Goal: Information Seeking & Learning: Understand process/instructions

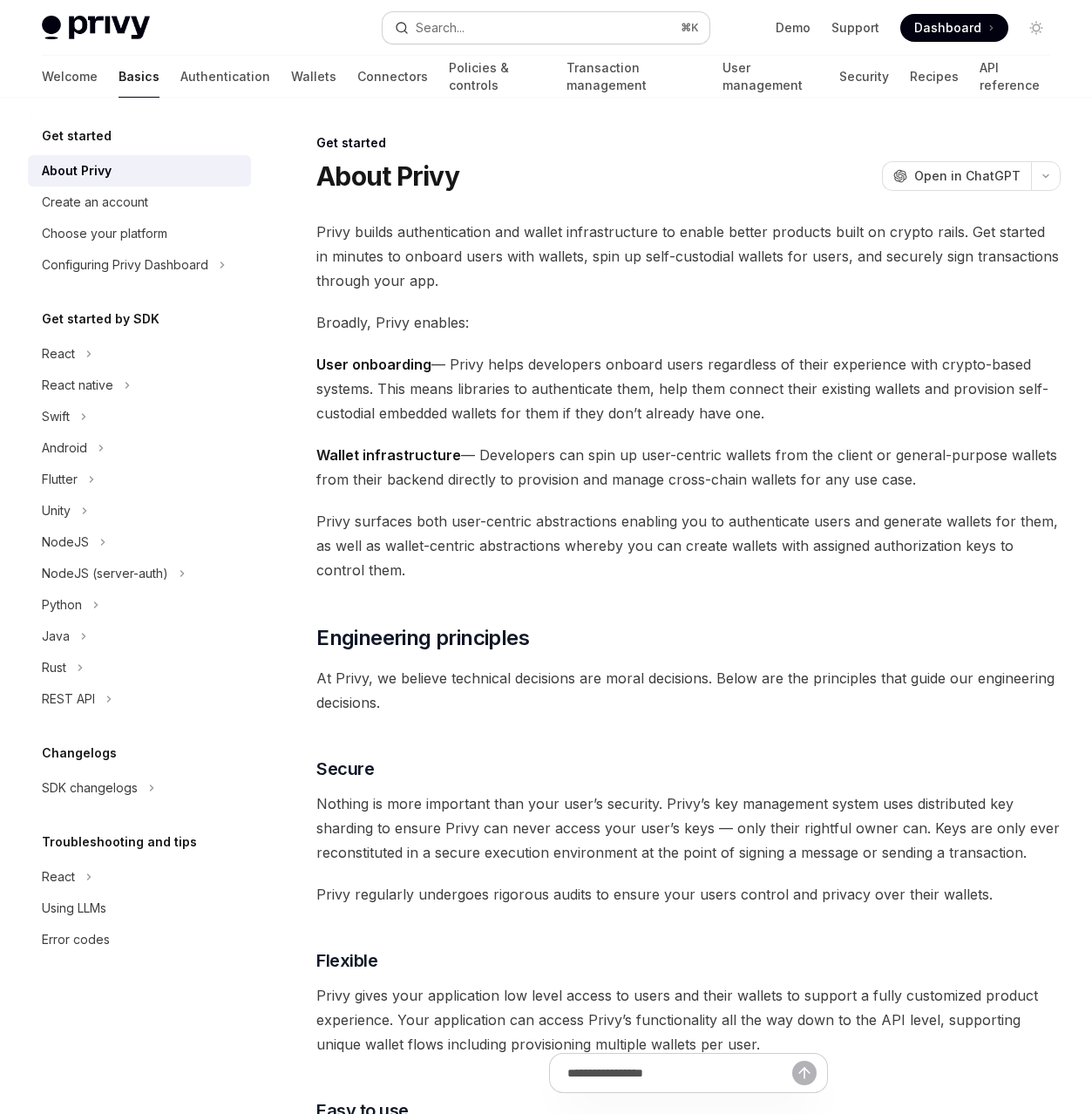
click at [473, 29] on button "Search... ⌘ K" at bounding box center [546, 28] width 326 height 32
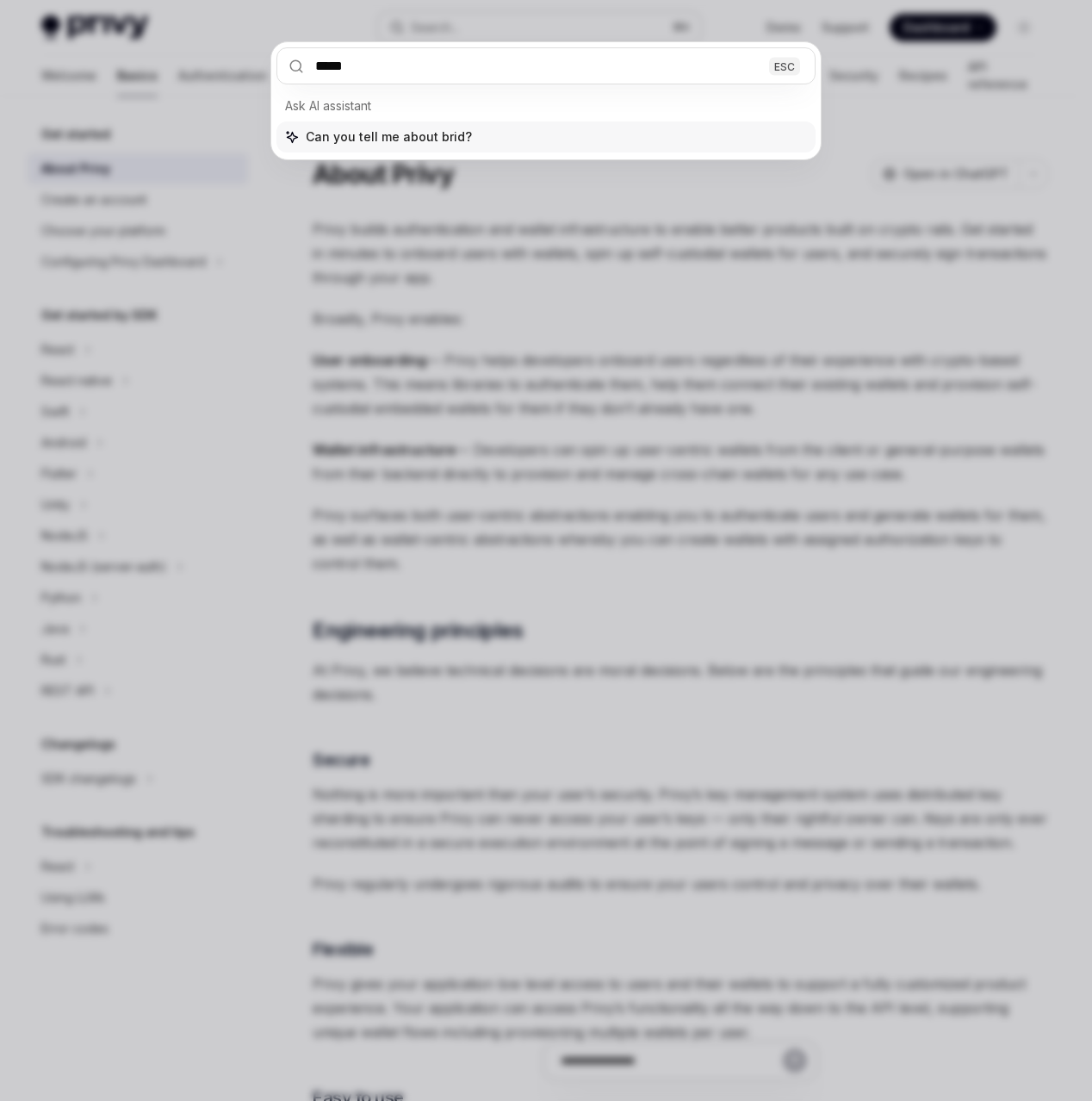
type input "******"
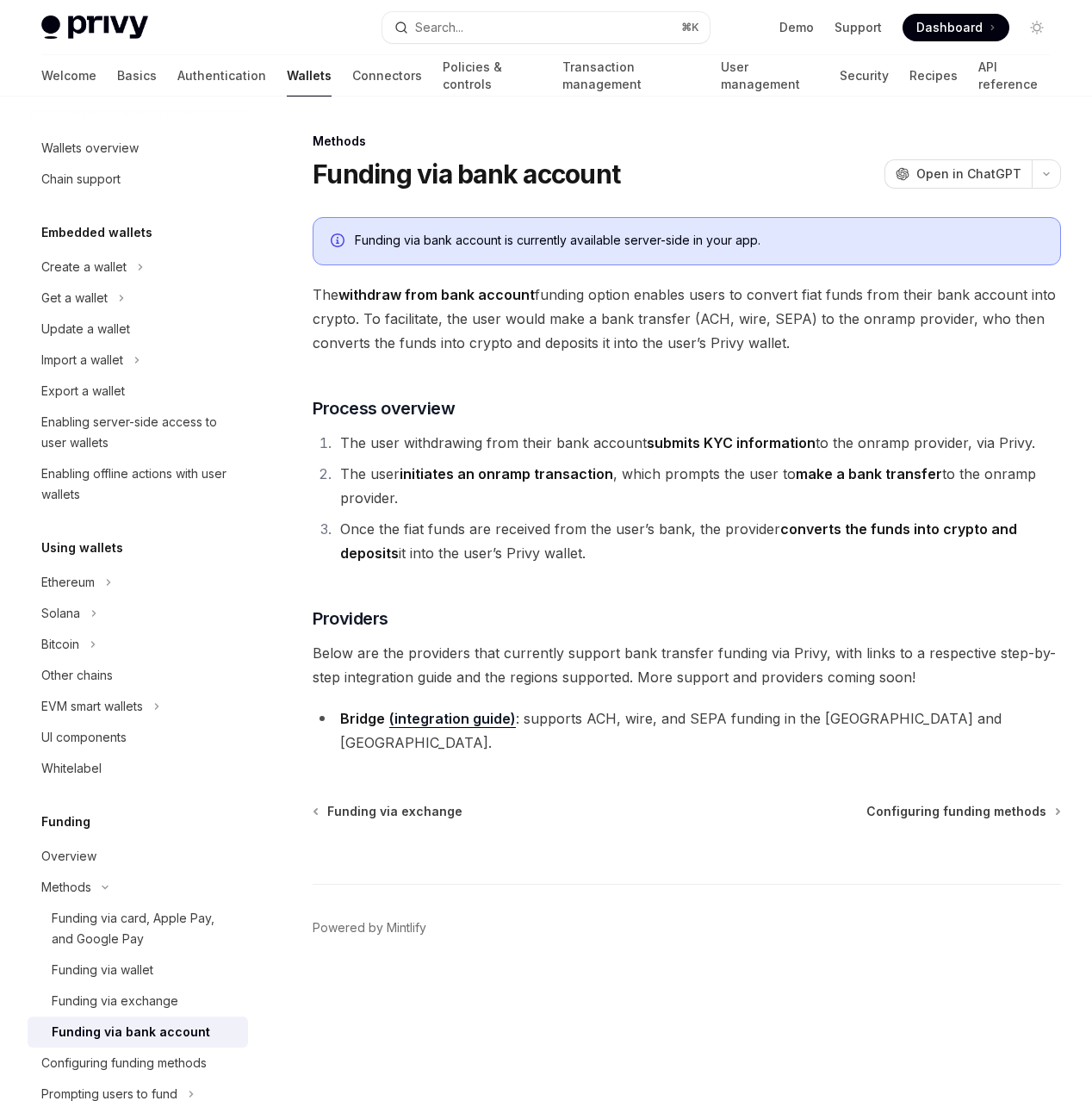
click at [452, 720] on link "(integration guide)" at bounding box center [453, 719] width 127 height 18
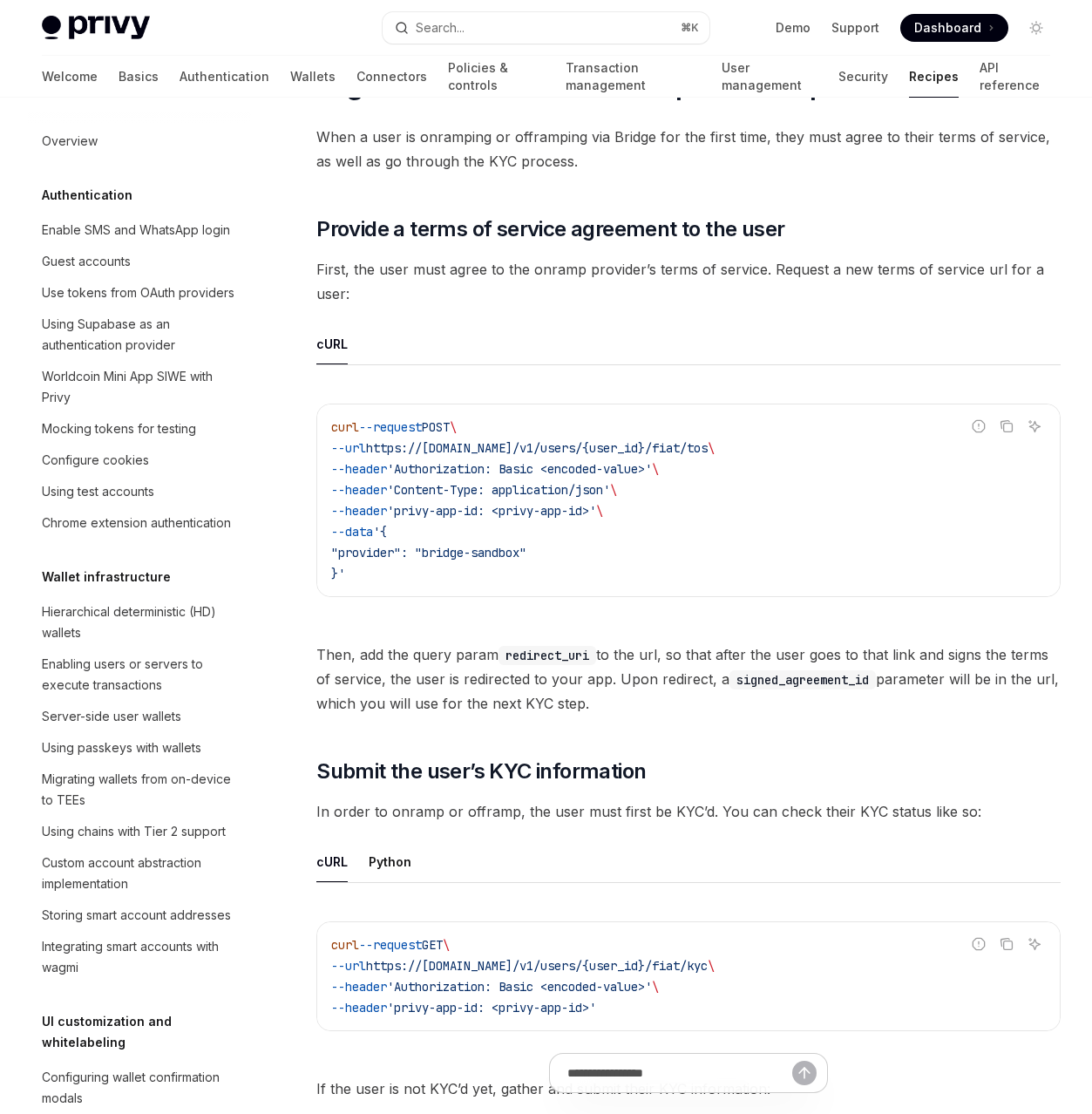
scroll to position [1255, 0]
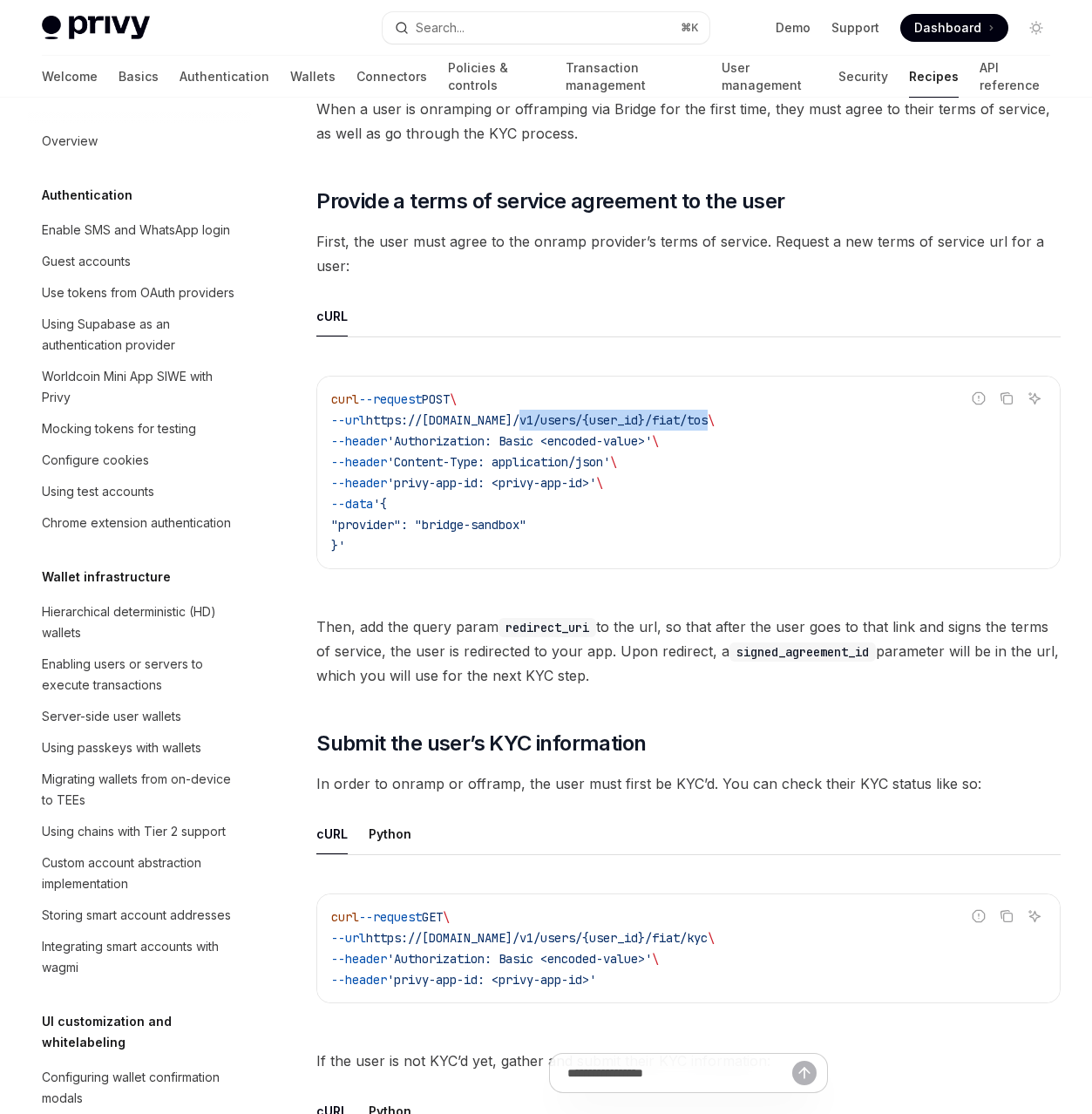
drag, startPoint x: 540, startPoint y: 422, endPoint x: 740, endPoint y: 420, distance: 200.0
click at [714, 420] on span "--url https://api.privy.io/v1/users/{user_id}/fiat/tos \" at bounding box center [522, 419] width 383 height 15
copy span "v1/users/{user_id}/fiat/tos"
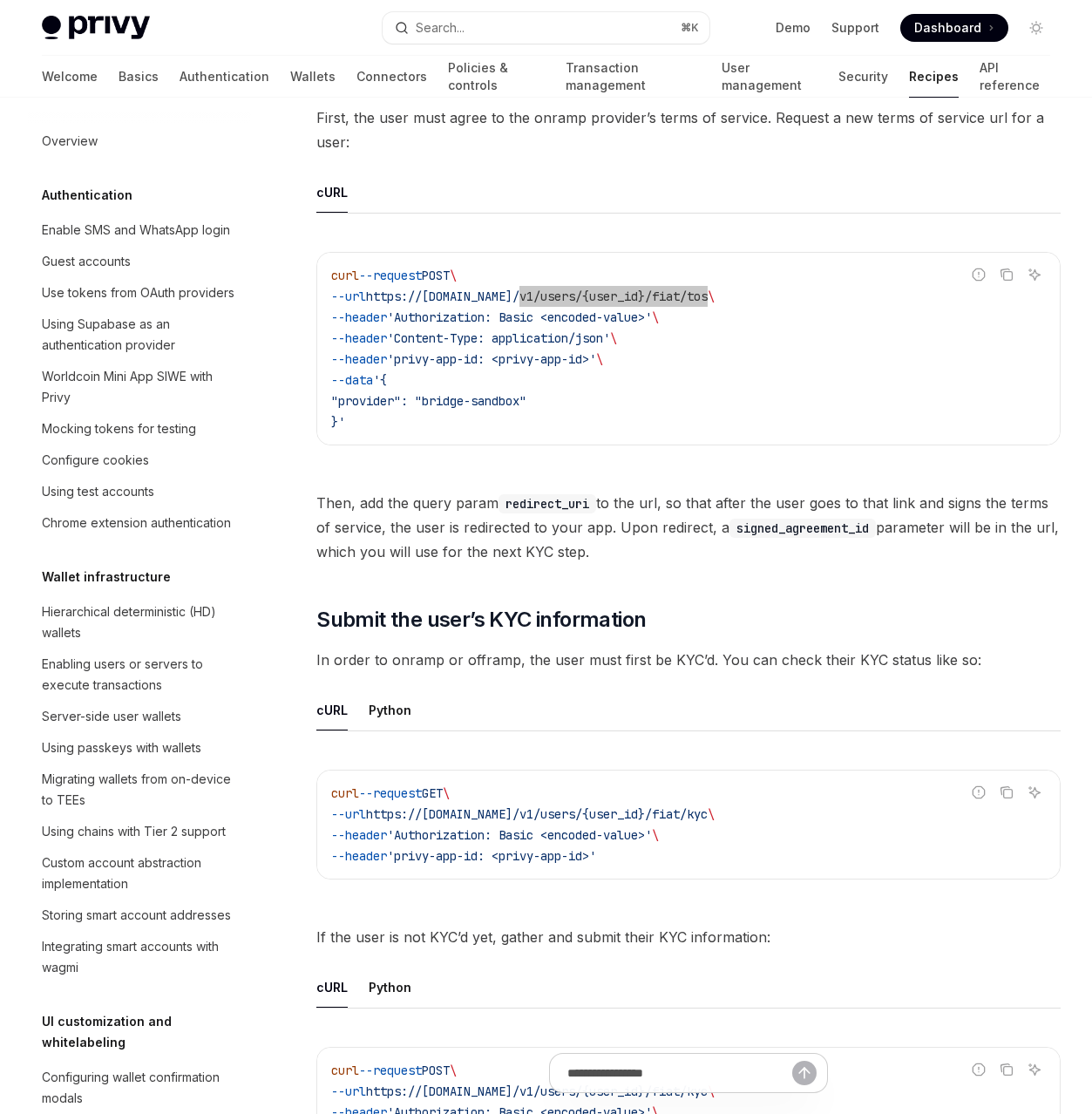
scroll to position [1389, 0]
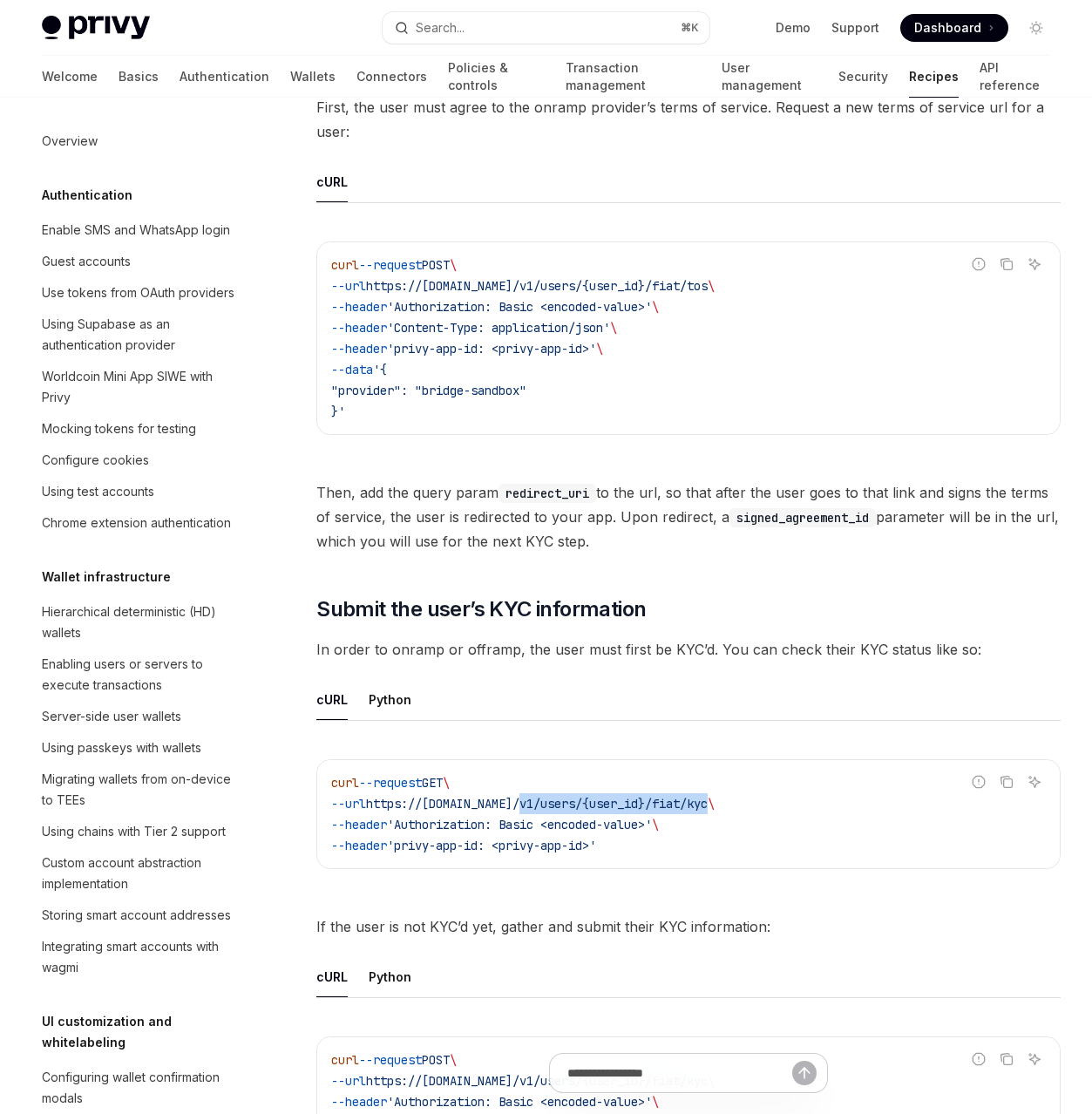
drag, startPoint x: 542, startPoint y: 807, endPoint x: 741, endPoint y: 803, distance: 199.0
click at [714, 803] on span "--url https://api.privy.io/v1/users/{user_id}/fiat/kyc \" at bounding box center [522, 803] width 383 height 15
copy span "v1/users/{user_id}/fiat/kyc"
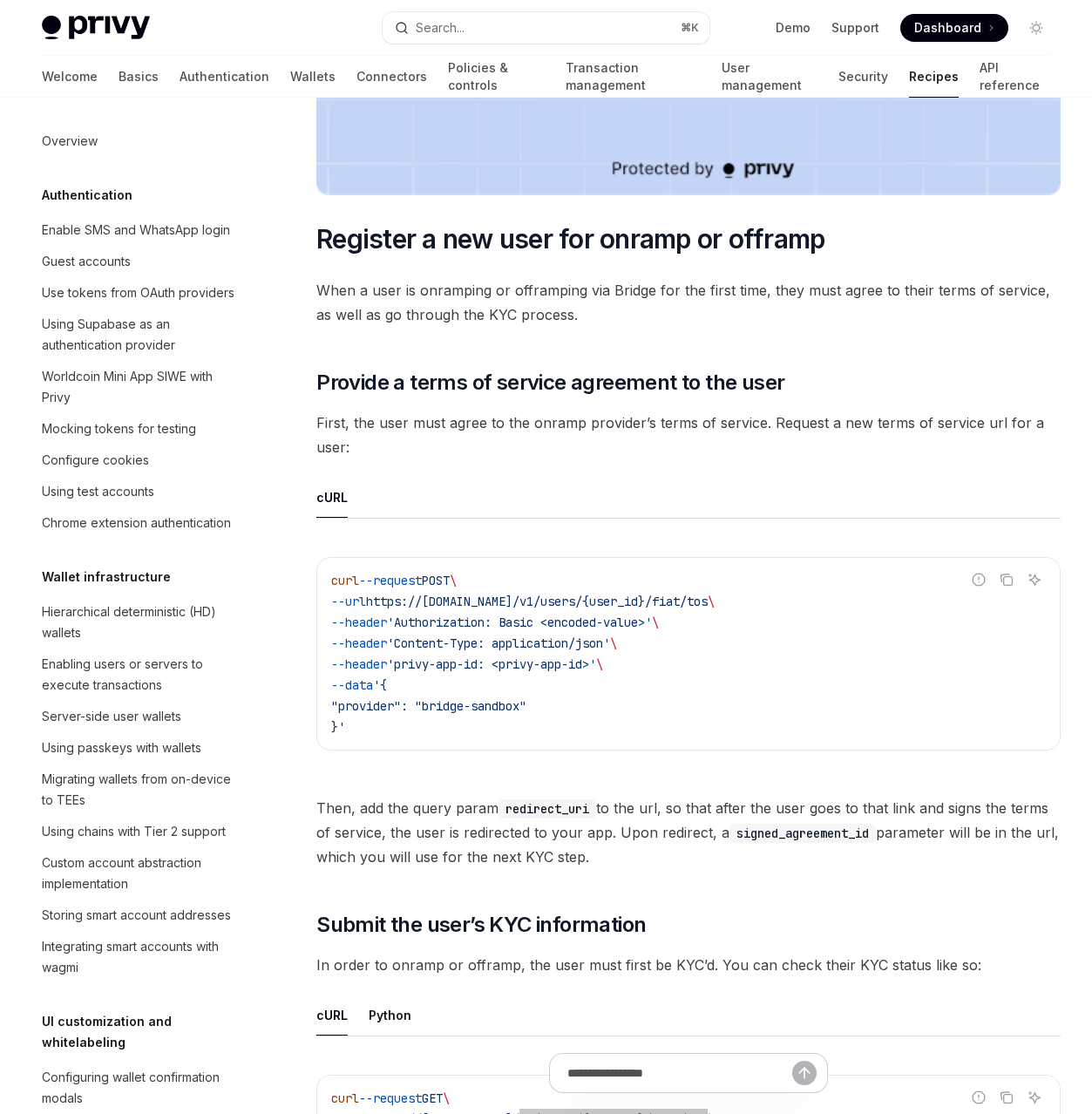
scroll to position [1073, 0]
click at [298, 383] on div "Navigate to header" at bounding box center [291, 383] width 21 height 21
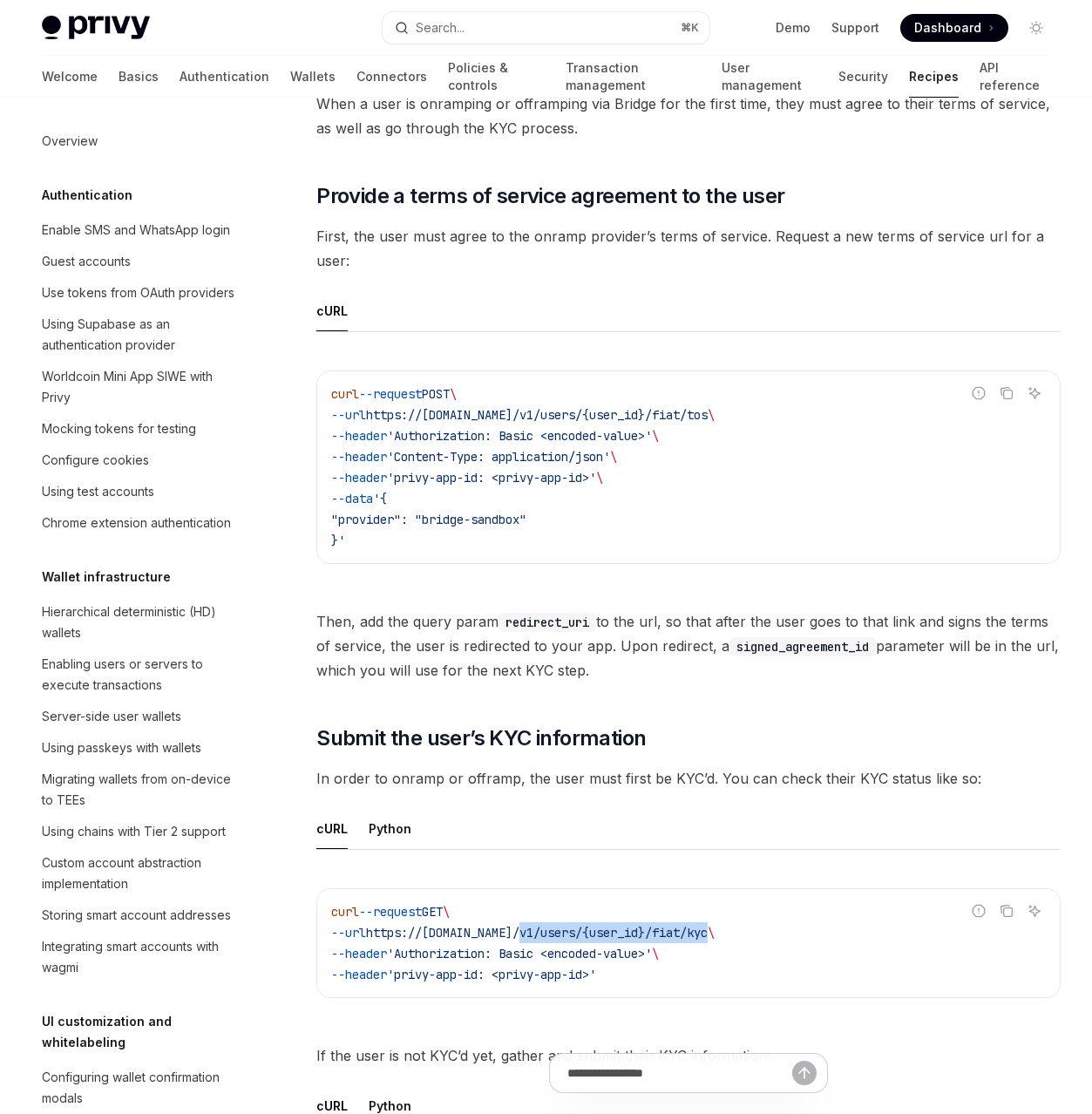
scroll to position [1310, 0]
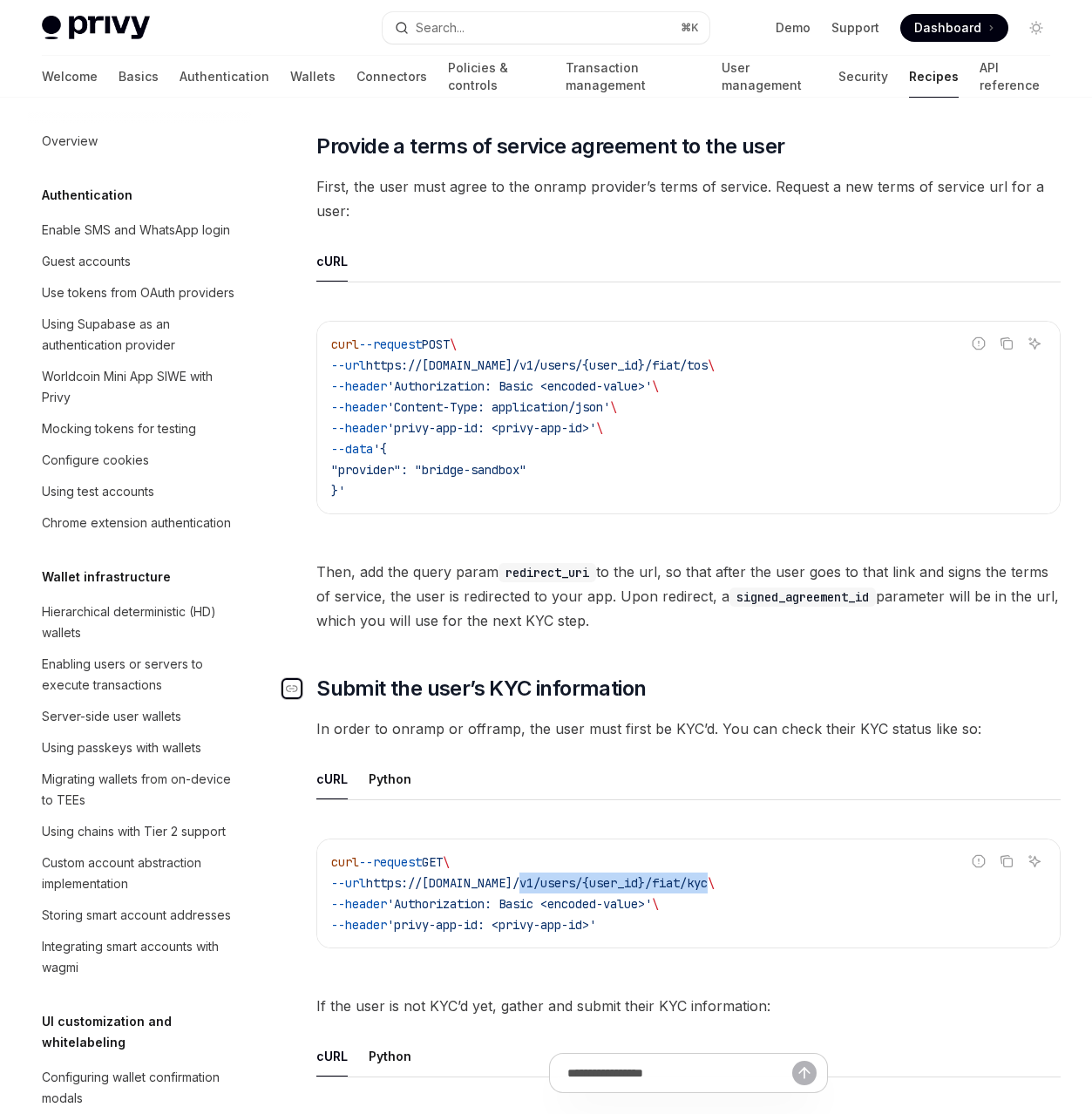
click at [293, 692] on icon "Navigate to header" at bounding box center [292, 689] width 13 height 11
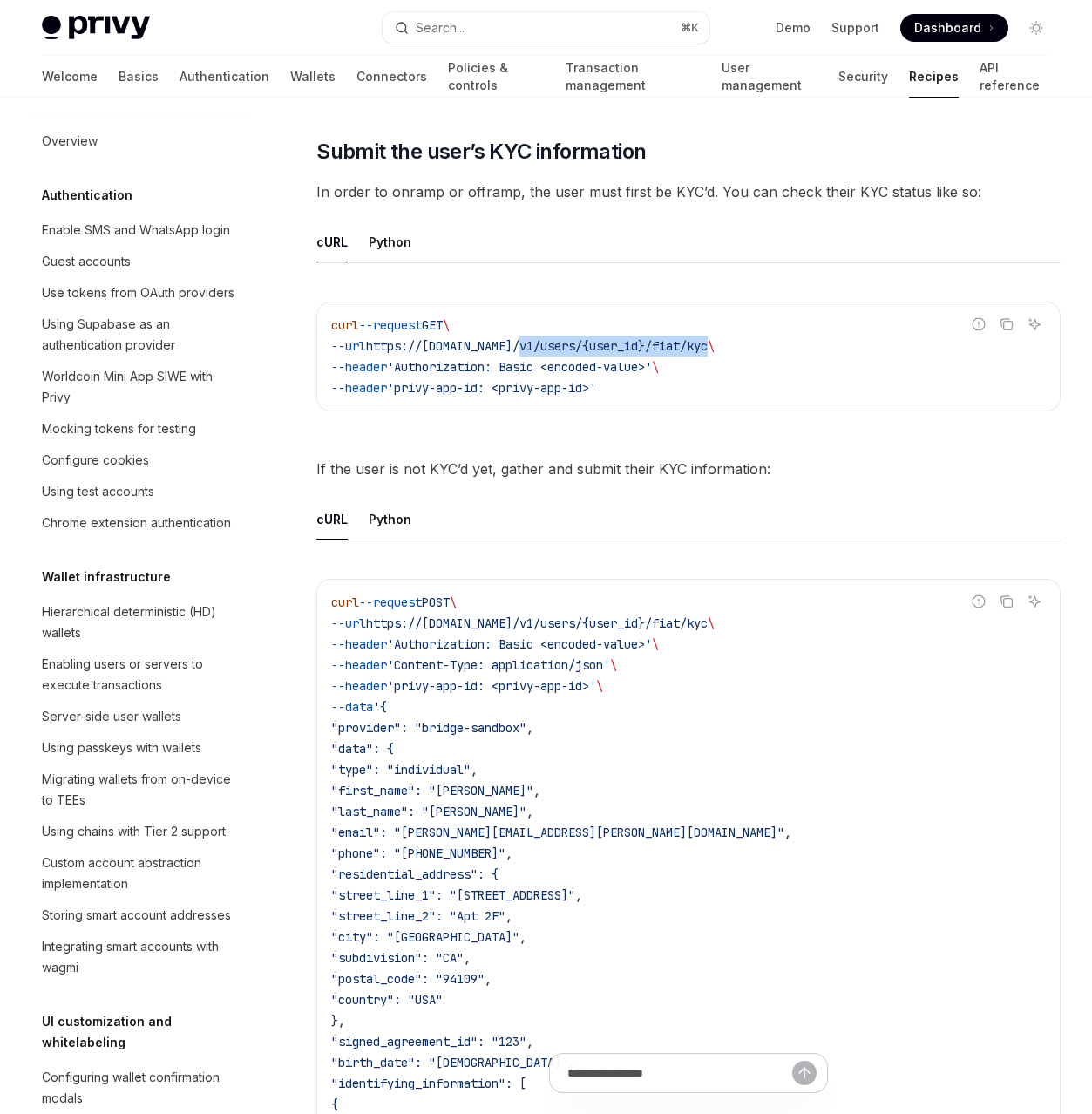
scroll to position [1852, 0]
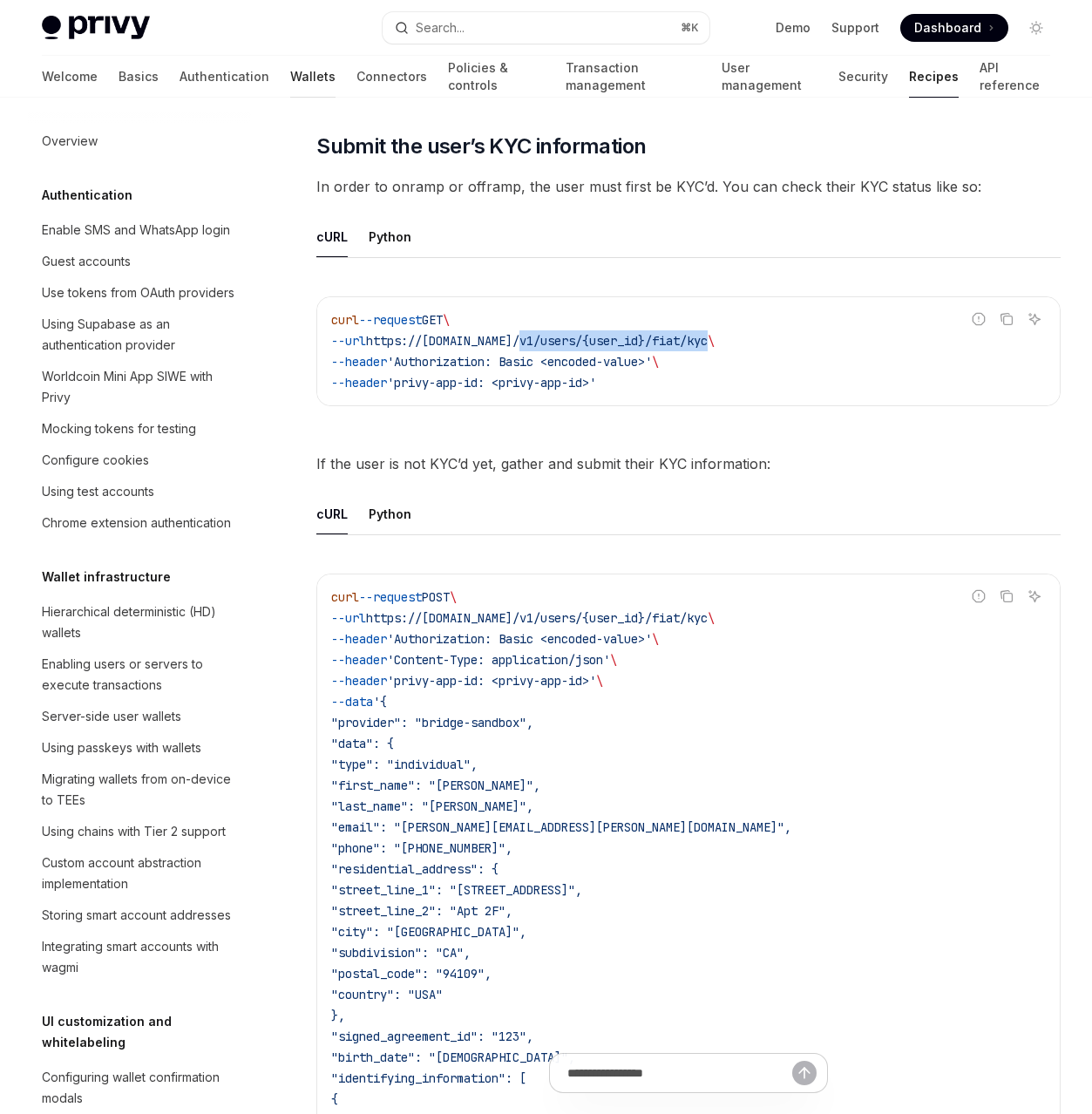
click at [290, 71] on link "Wallets" at bounding box center [313, 77] width 45 height 41
click at [290, 74] on link "Wallets" at bounding box center [313, 77] width 45 height 41
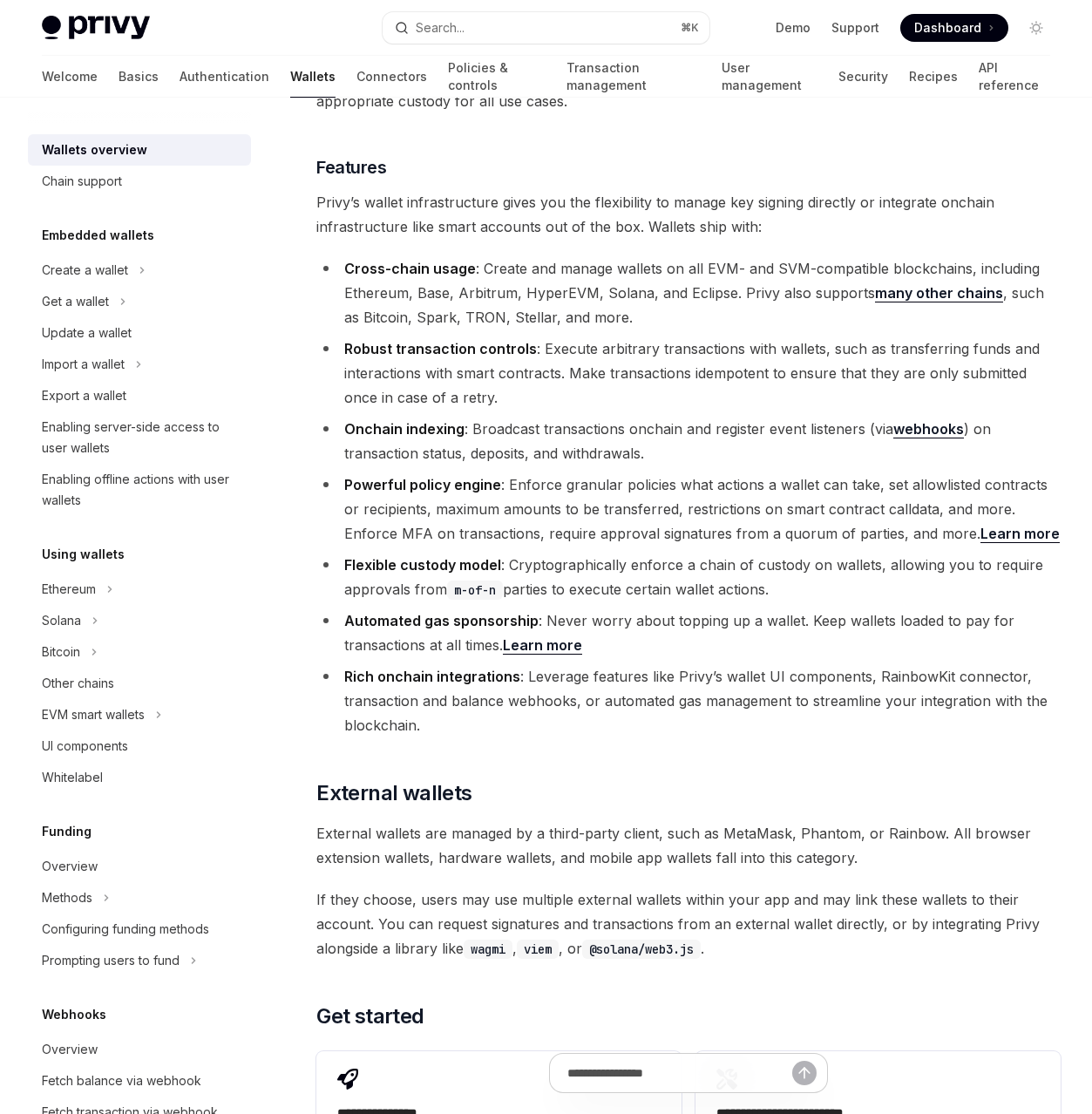
scroll to position [1852, 0]
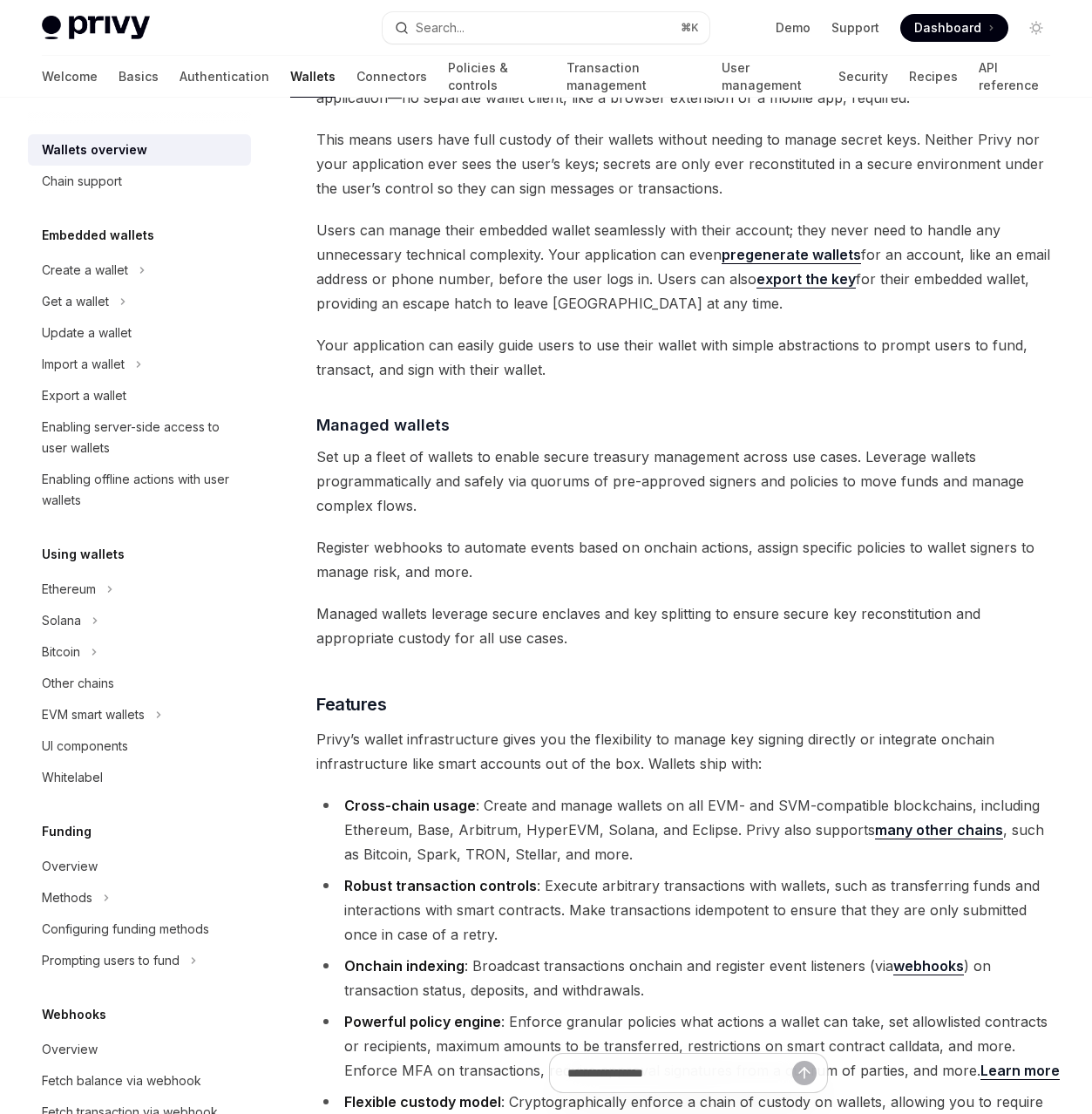
type textarea "*"
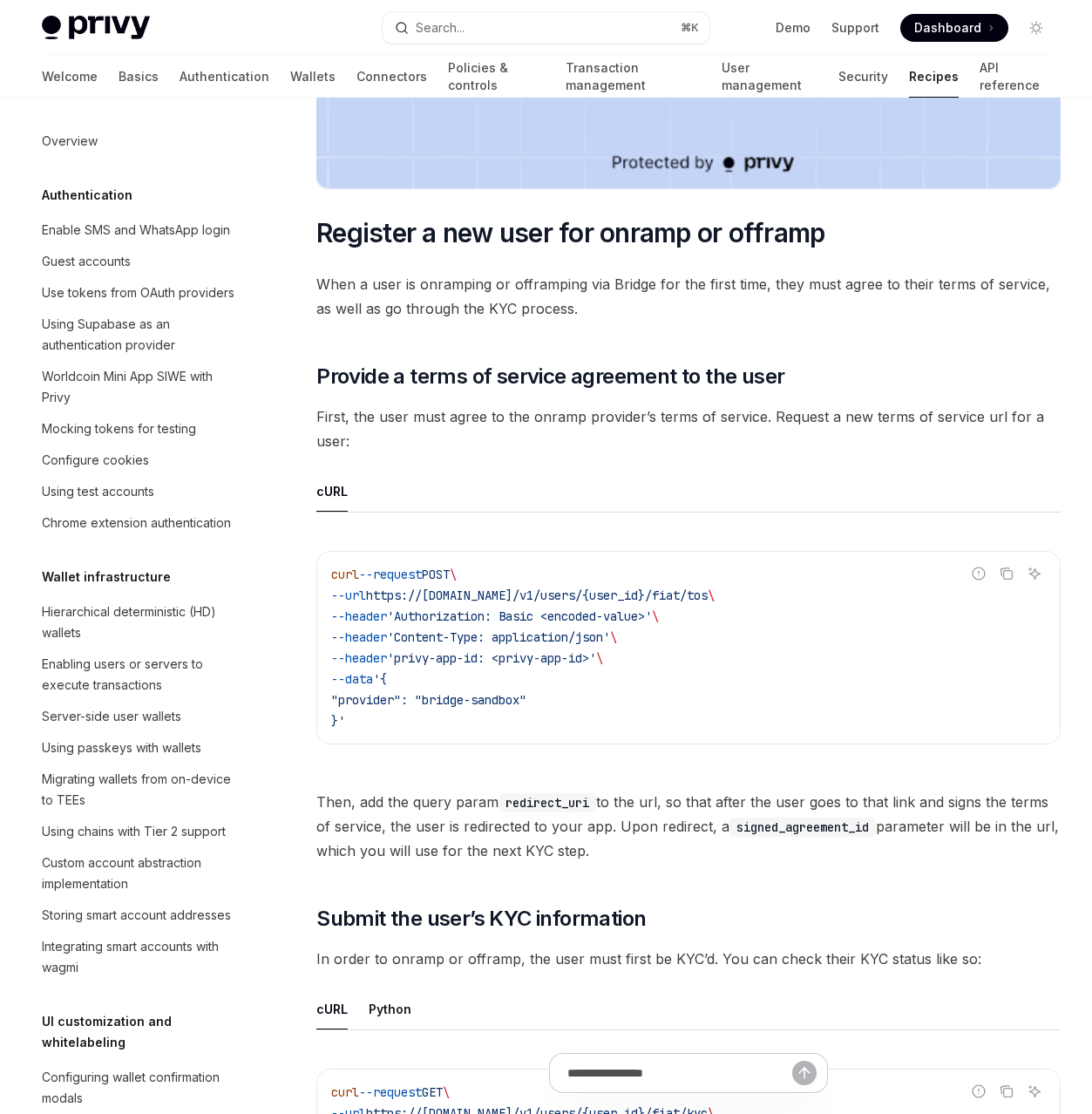
scroll to position [1073, 0]
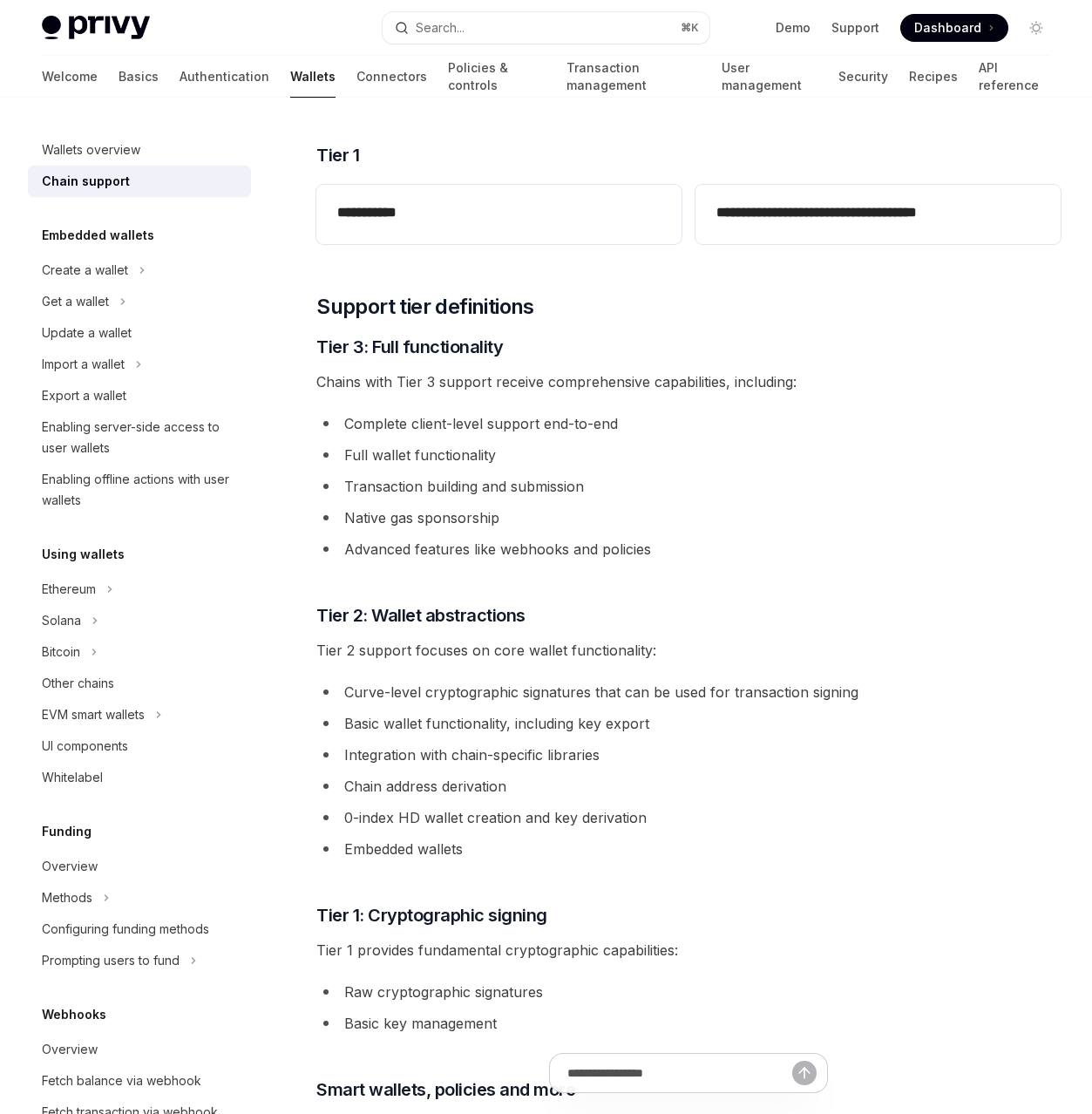
click at [495, 46] on div "Privy Docs home page Search... ⌘ K Demo Support Dashboard Dashboard Search..." at bounding box center [546, 28] width 1008 height 56
click at [500, 27] on button "Search... ⌘ K" at bounding box center [546, 28] width 326 height 32
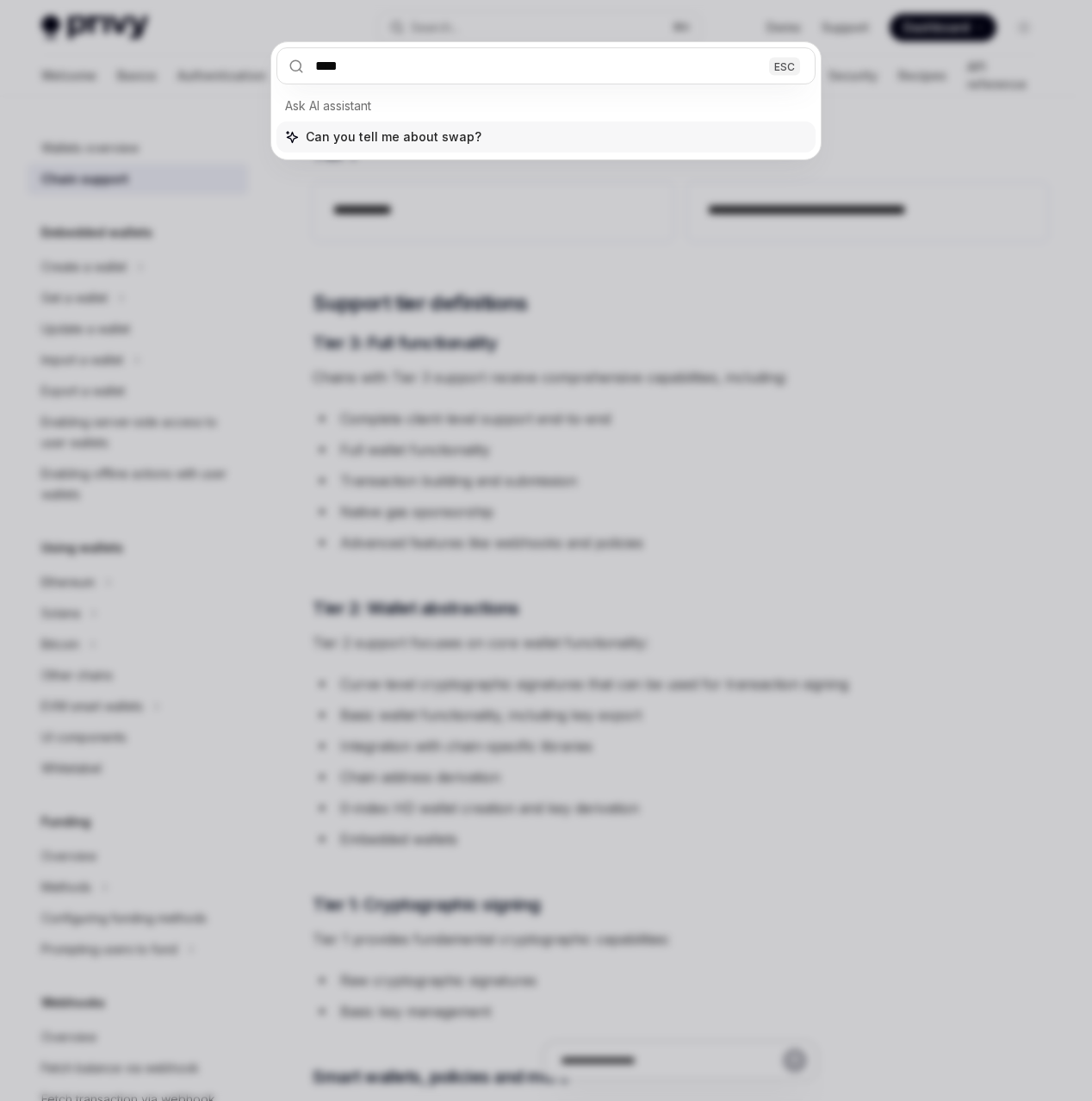
type input "*****"
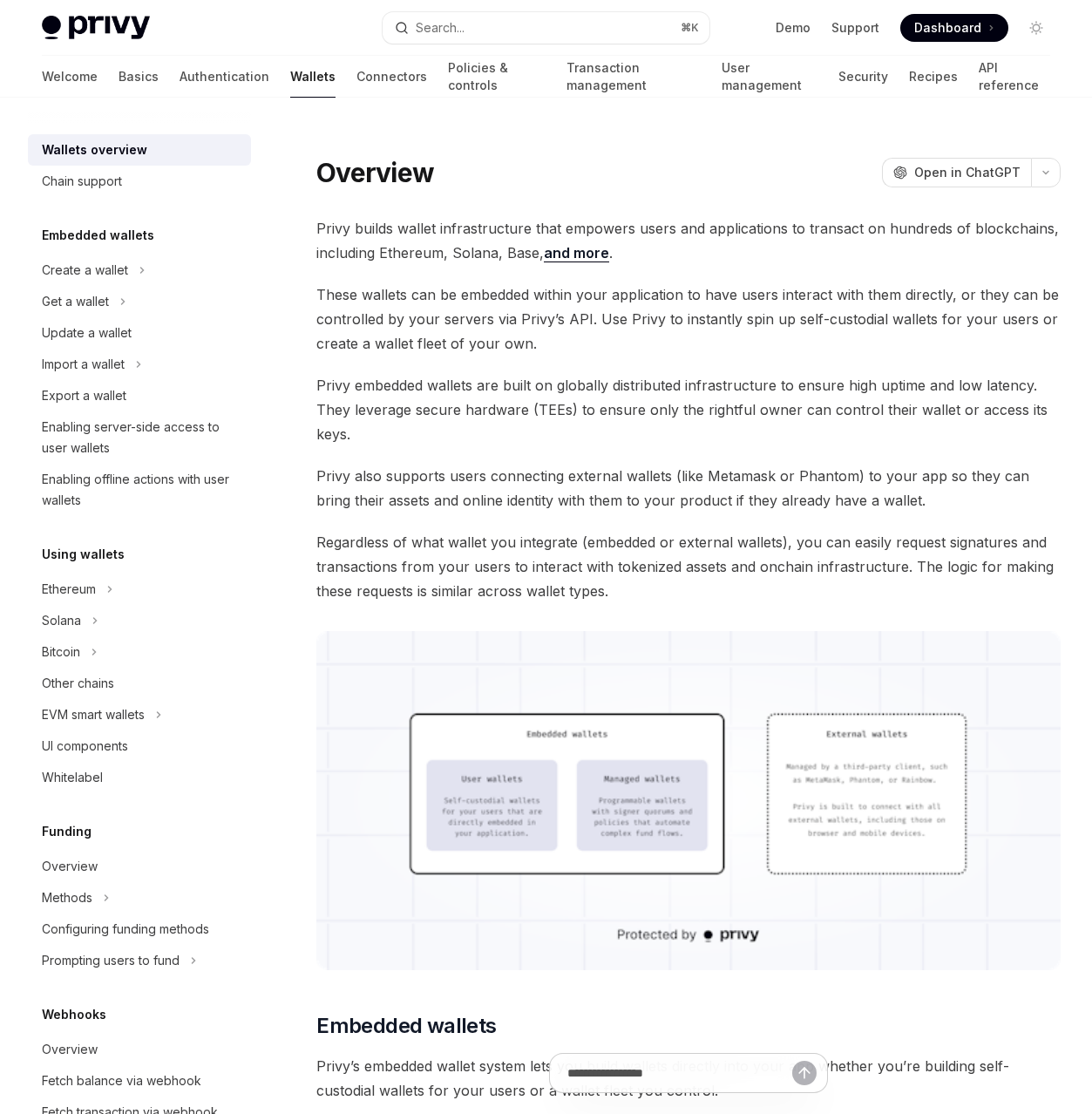
scroll to position [7, 0]
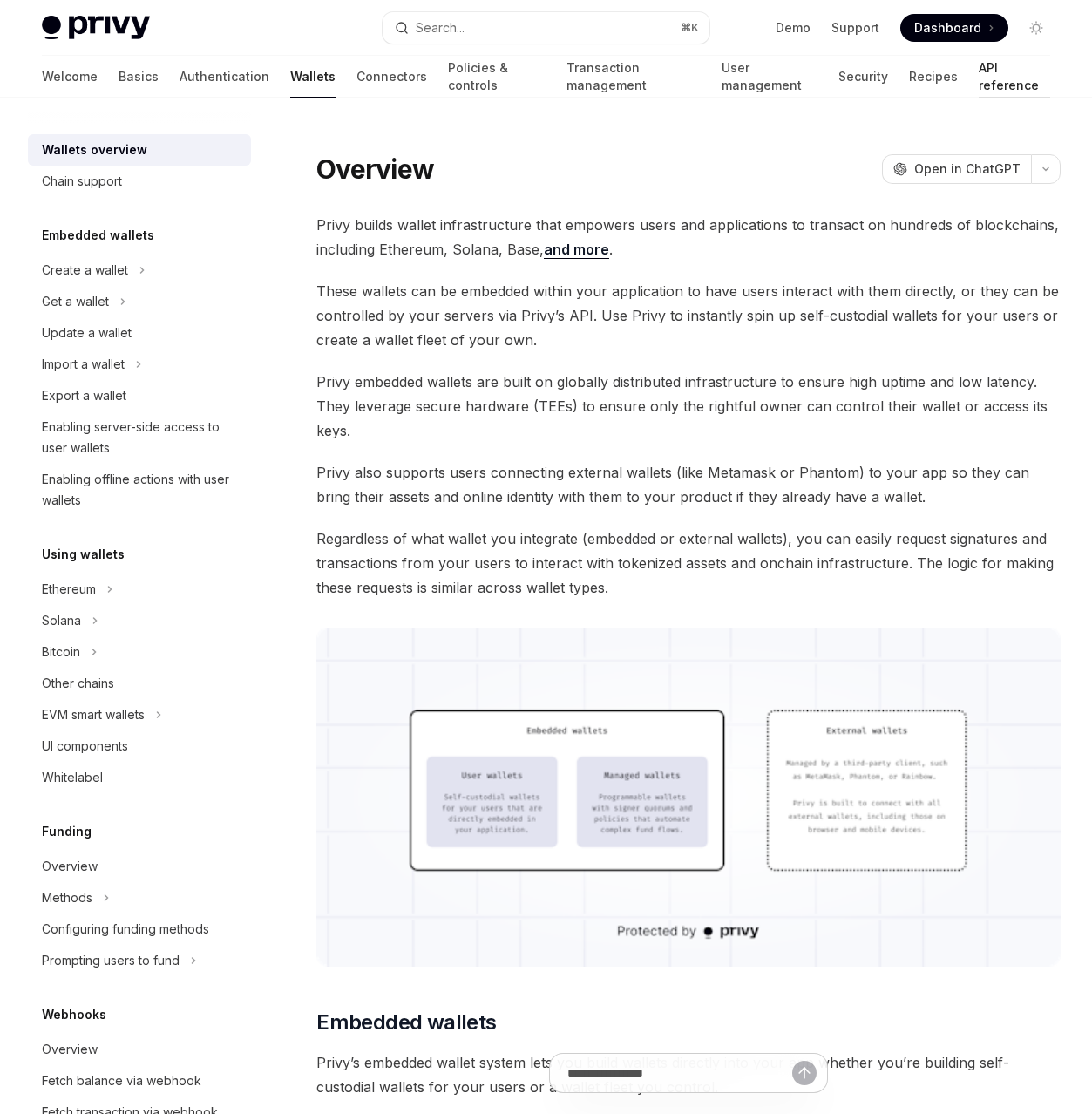
click at [978, 74] on link "API reference" at bounding box center [1014, 77] width 71 height 41
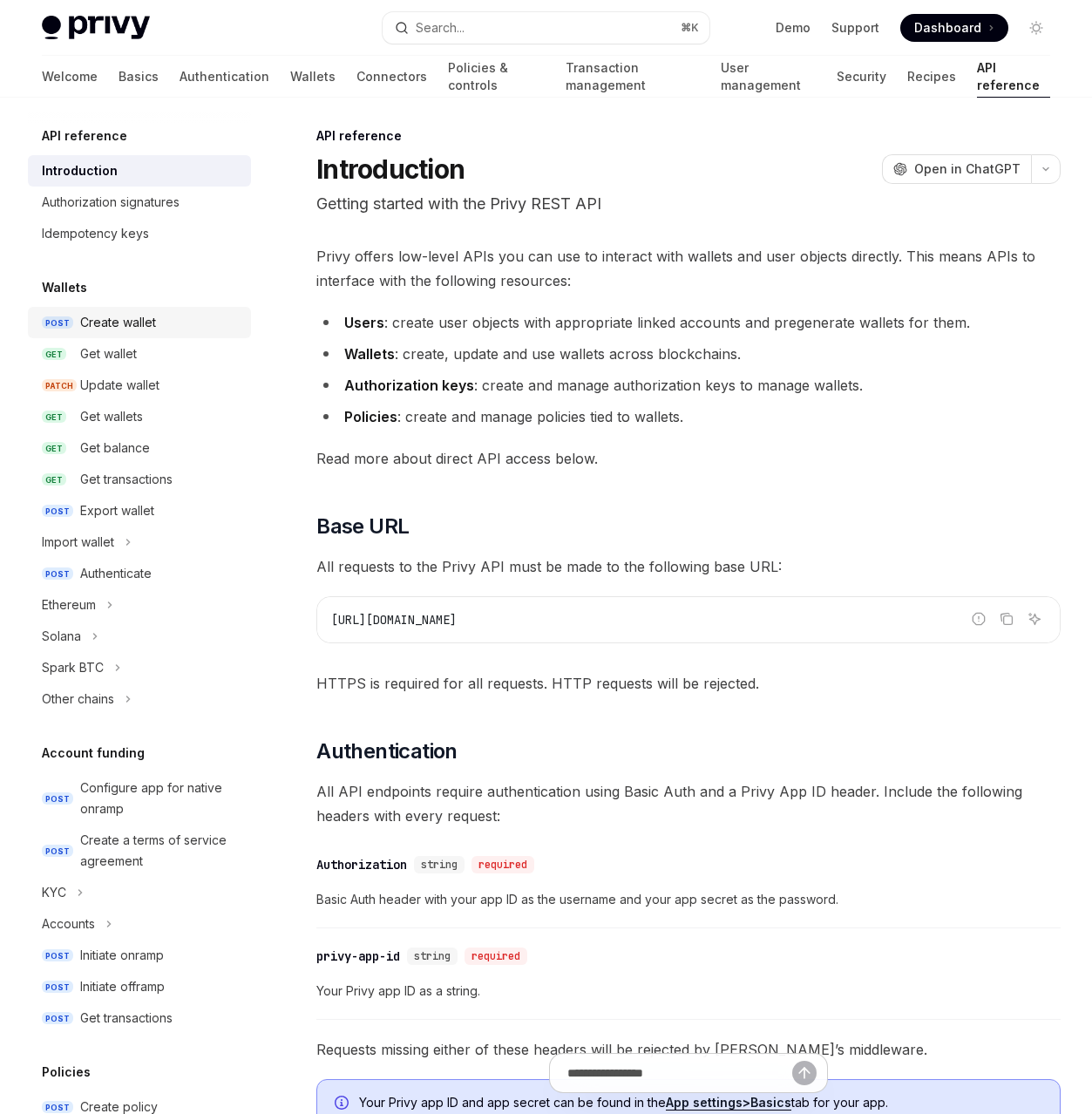
click at [132, 323] on div "Create wallet" at bounding box center [118, 322] width 76 height 21
type textarea "*"
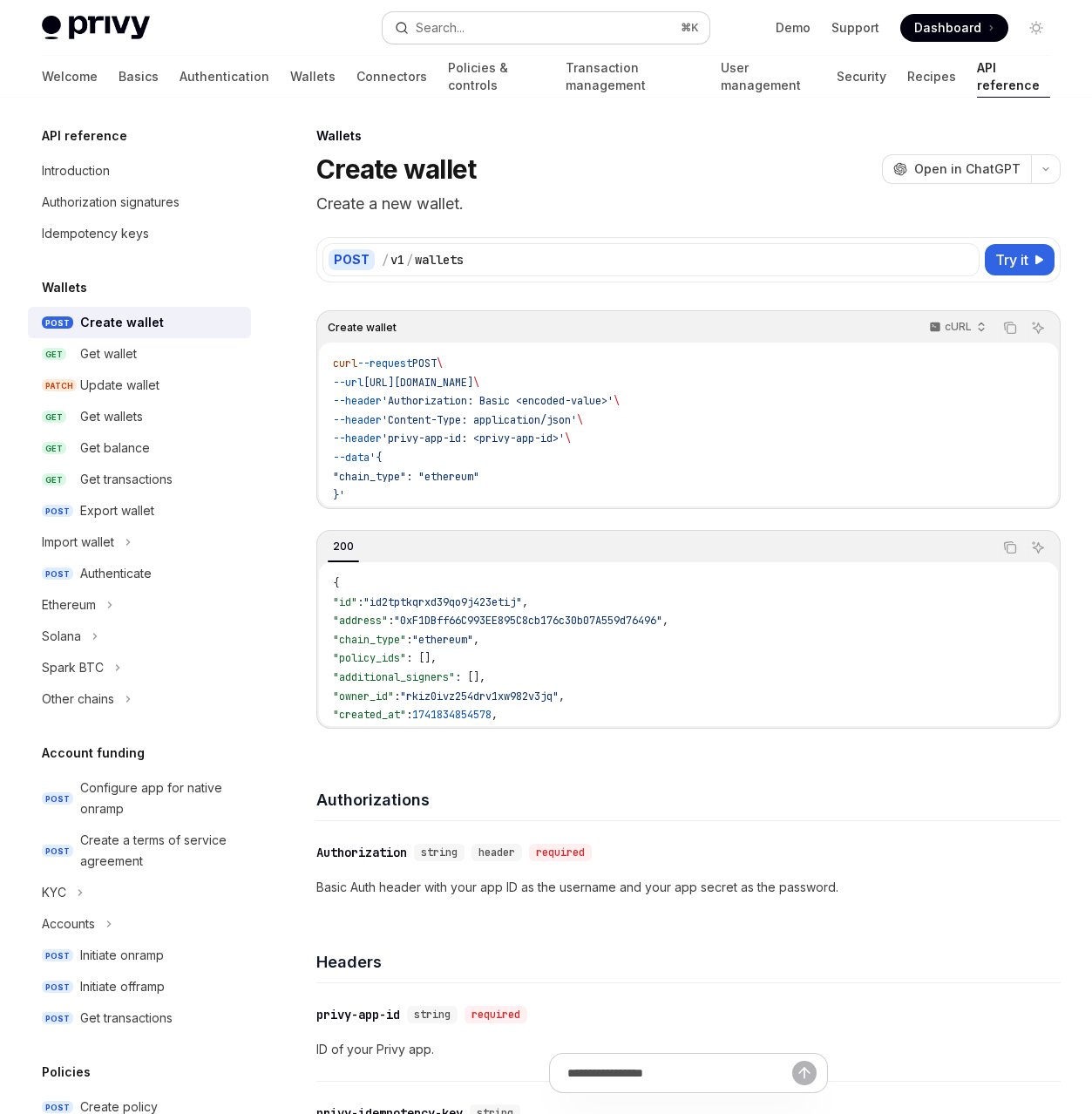
click at [555, 23] on button "Search... ⌘ K" at bounding box center [546, 28] width 326 height 32
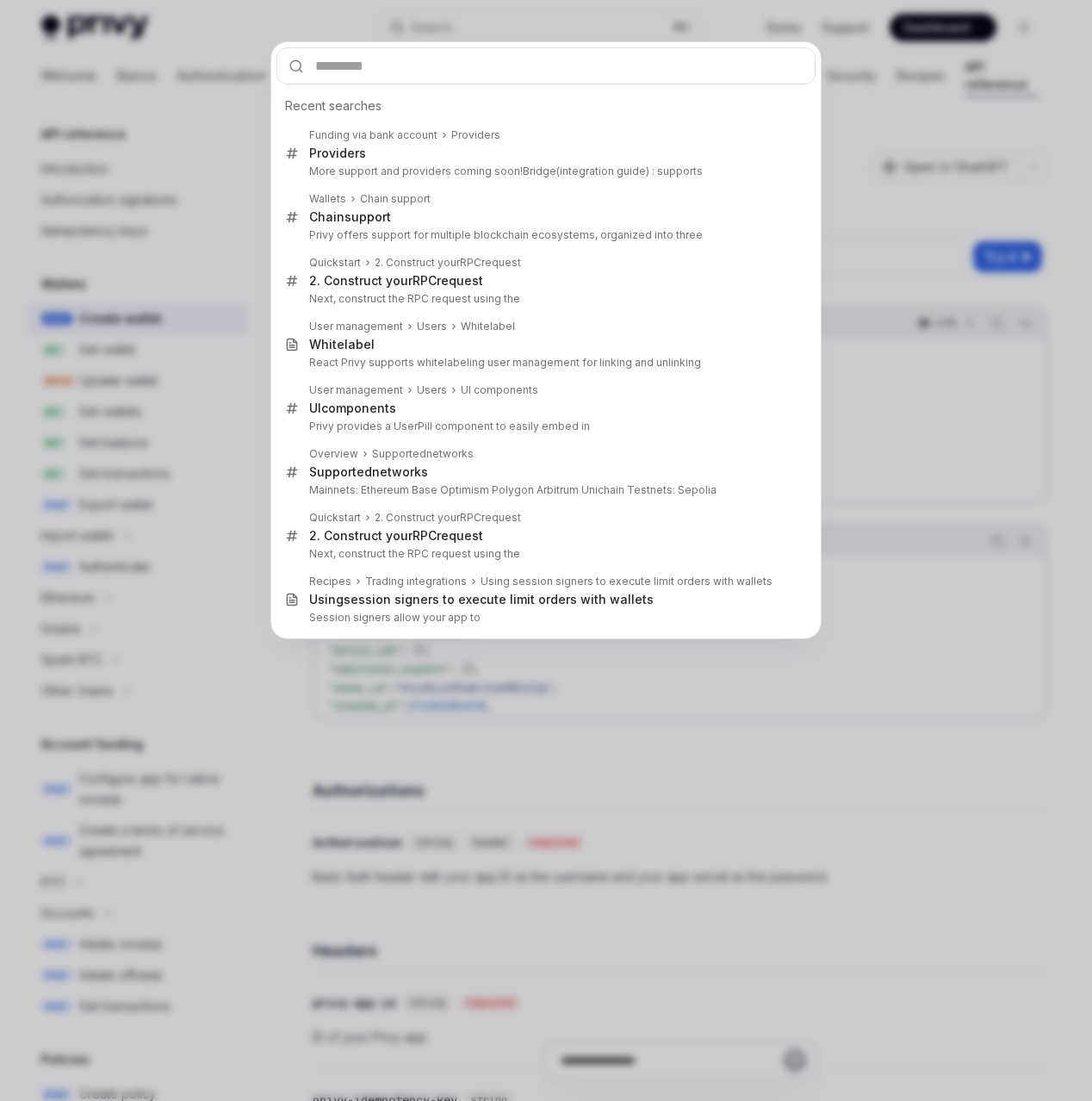
click at [192, 213] on div "Recent searches Funding via bank account Providers Providers More support and p…" at bounding box center [546, 550] width 1092 height 1101
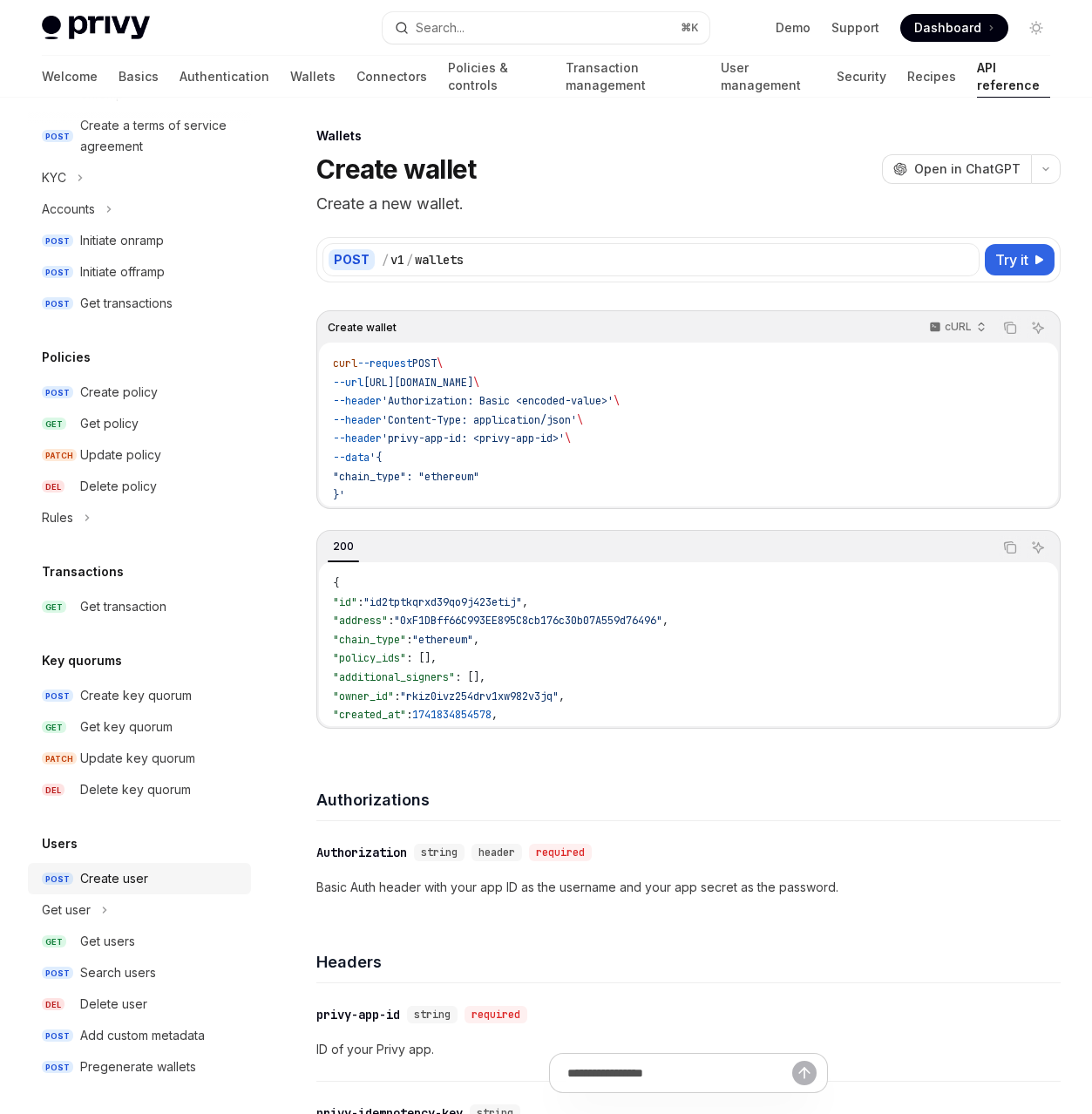
scroll to position [718, 0]
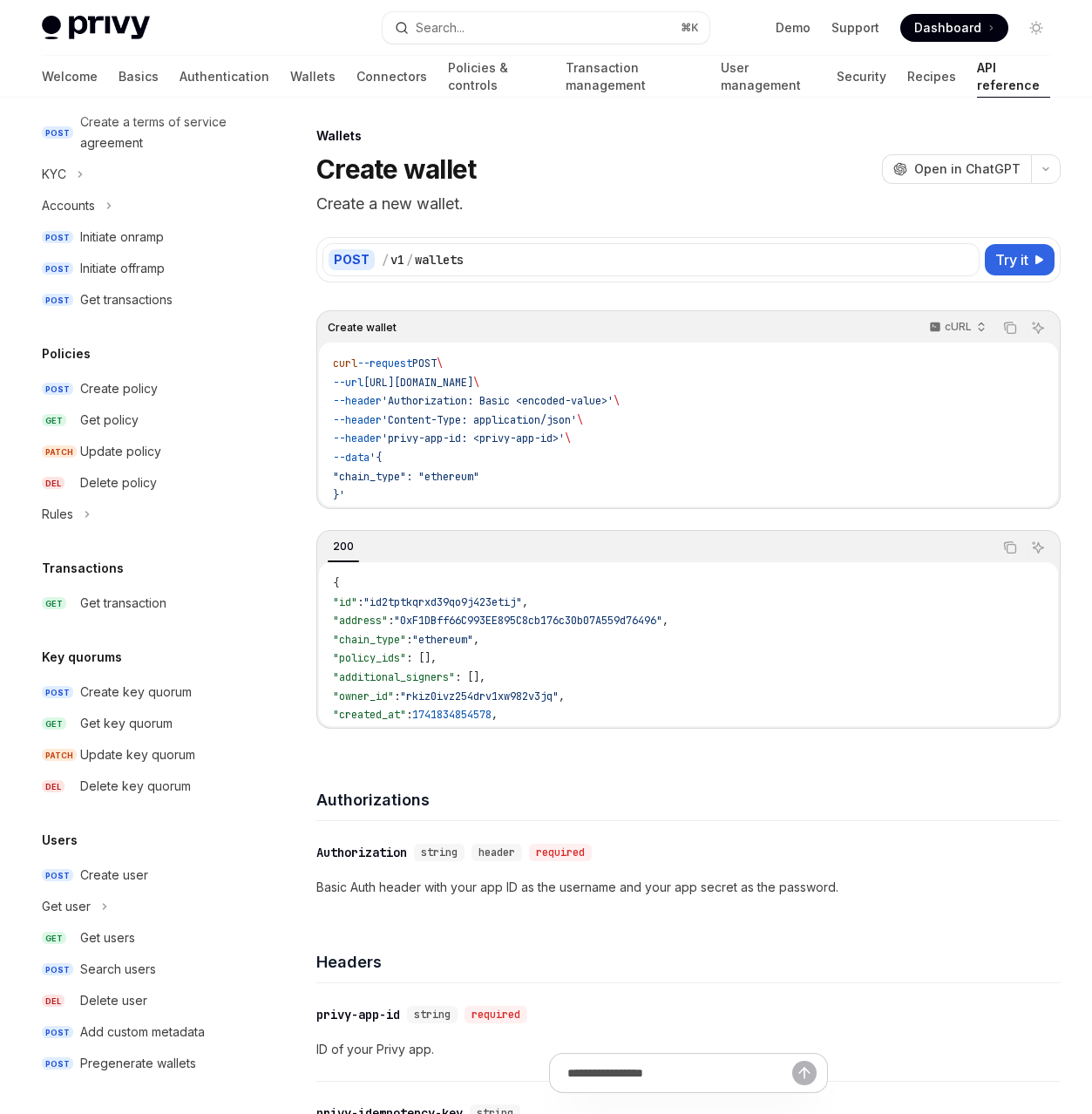
click at [630, 177] on div "Create wallet OpenAI Open in ChatGPT" at bounding box center [688, 169] width 744 height 32
click at [513, 24] on button "Search... ⌘ K" at bounding box center [546, 28] width 326 height 32
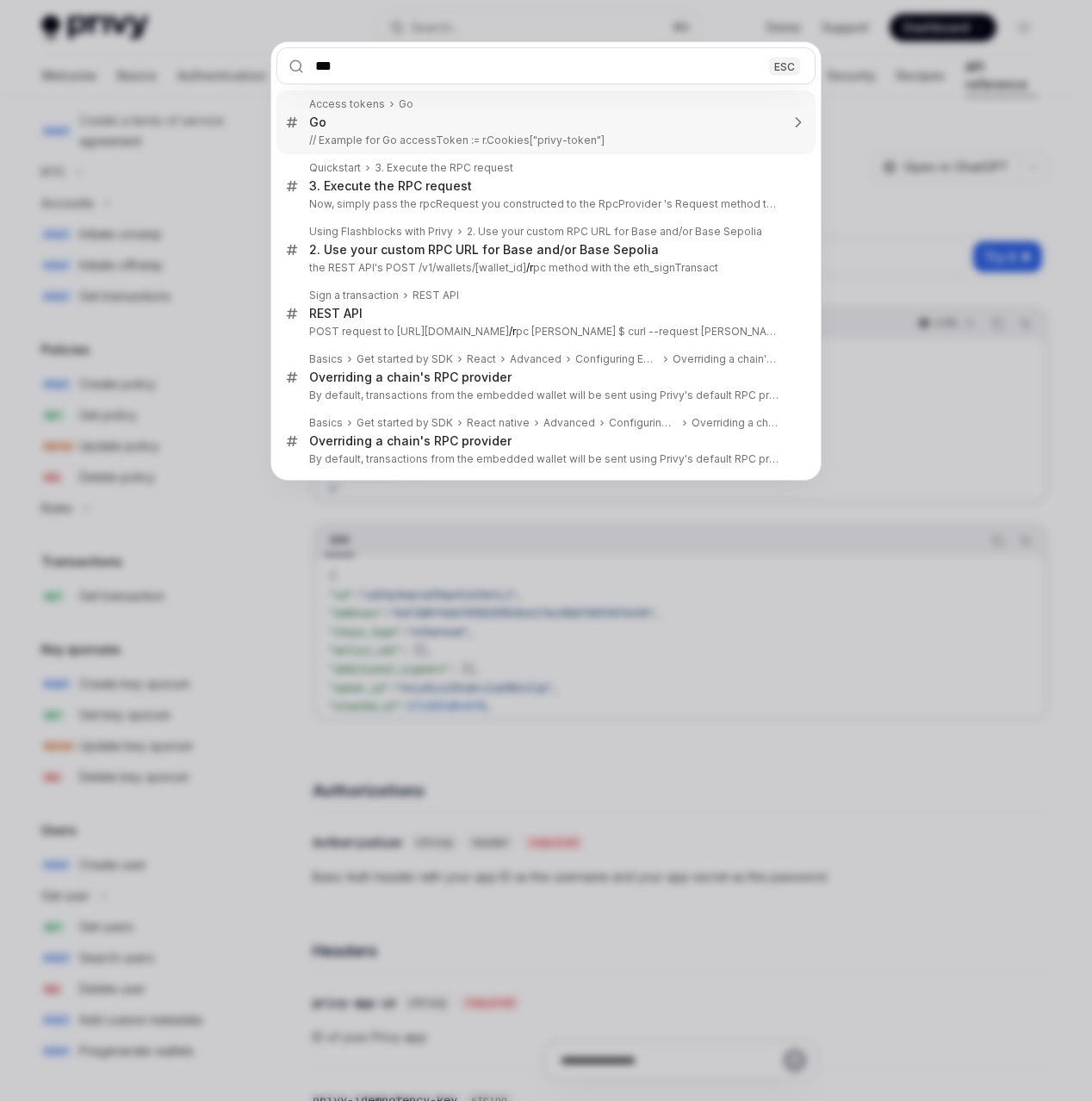
type input "****"
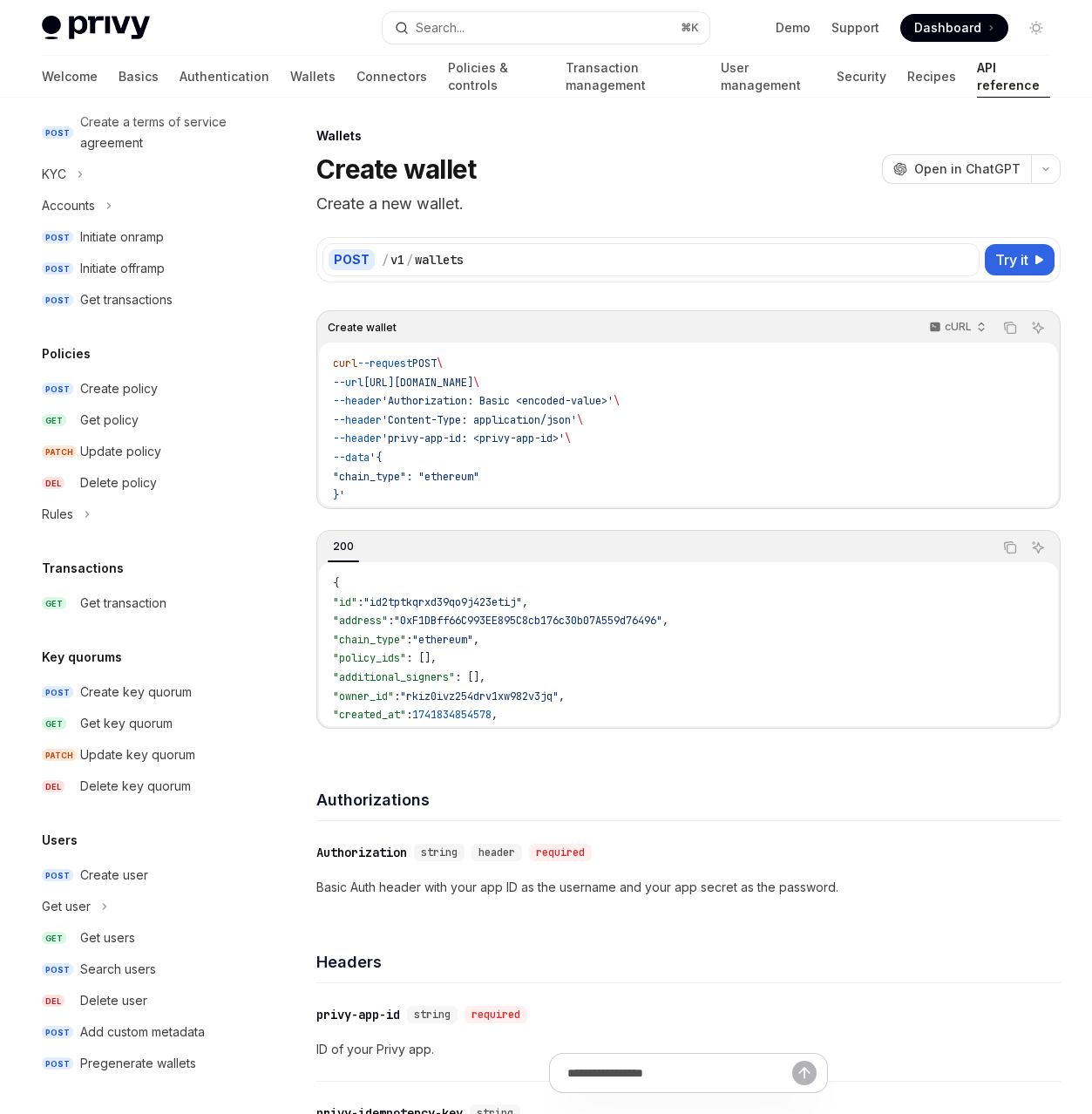
type textarea "*"
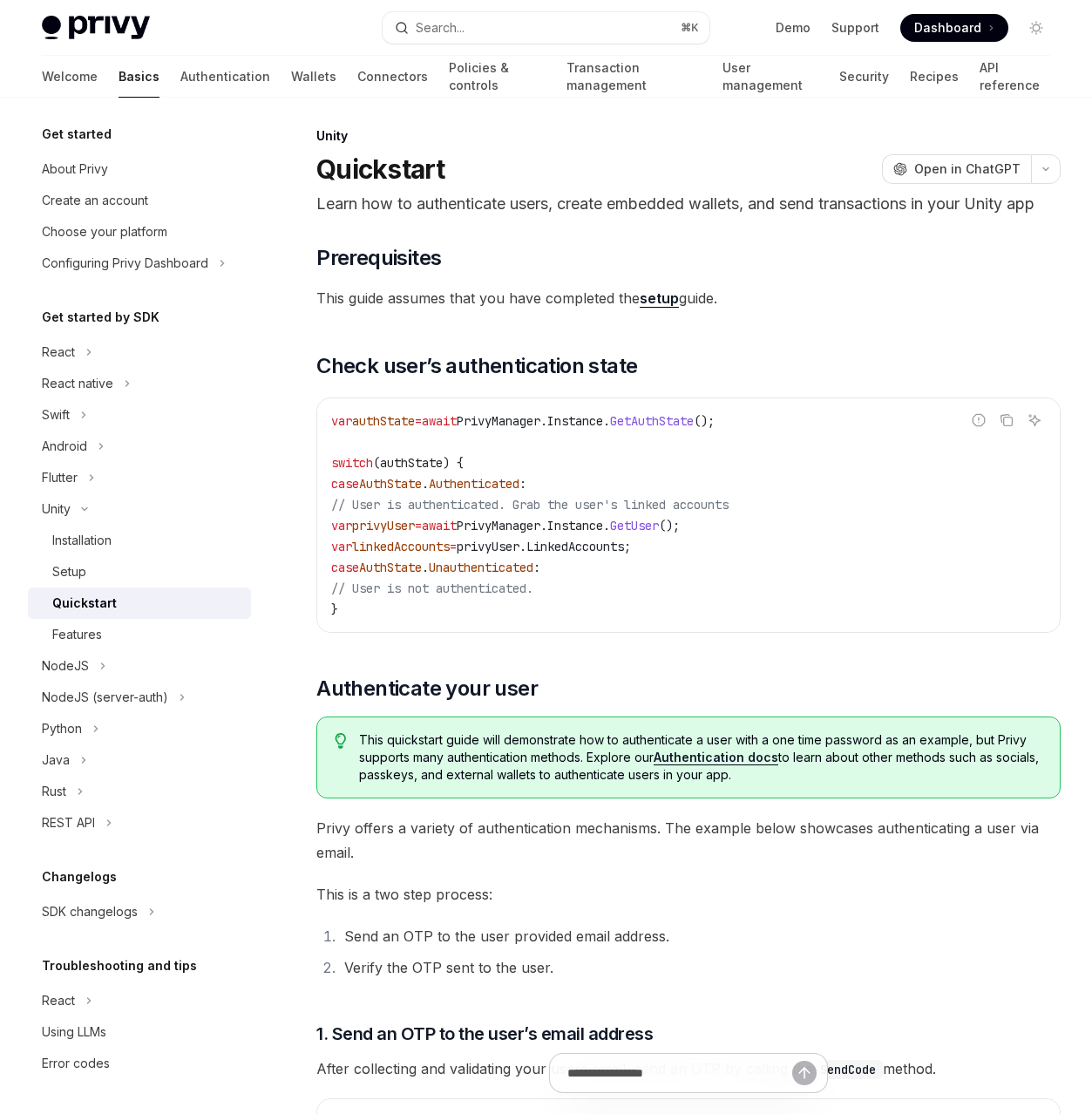
scroll to position [2, 0]
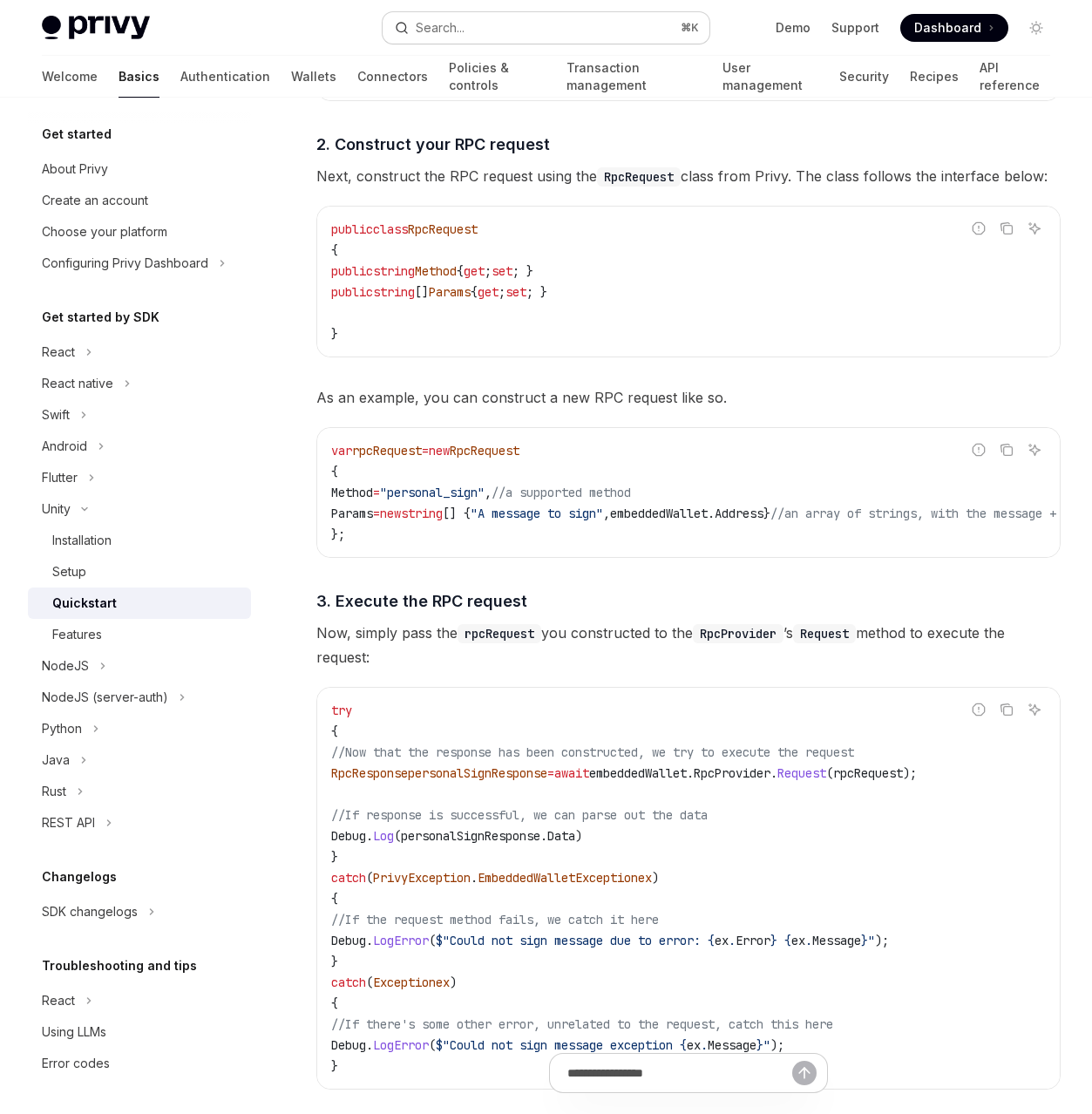
click at [524, 32] on button "Search... ⌘ K" at bounding box center [546, 28] width 326 height 32
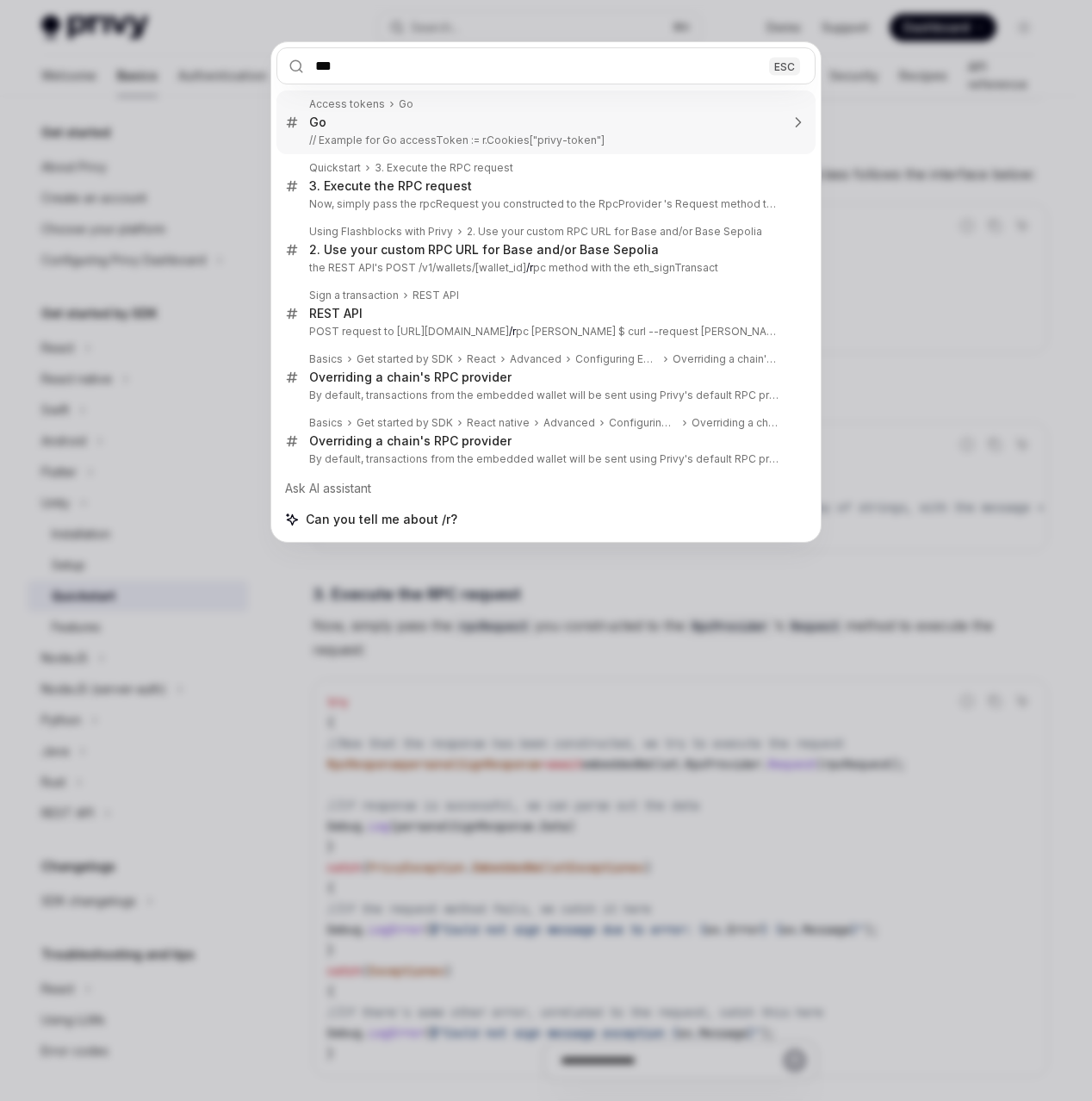
type input "****"
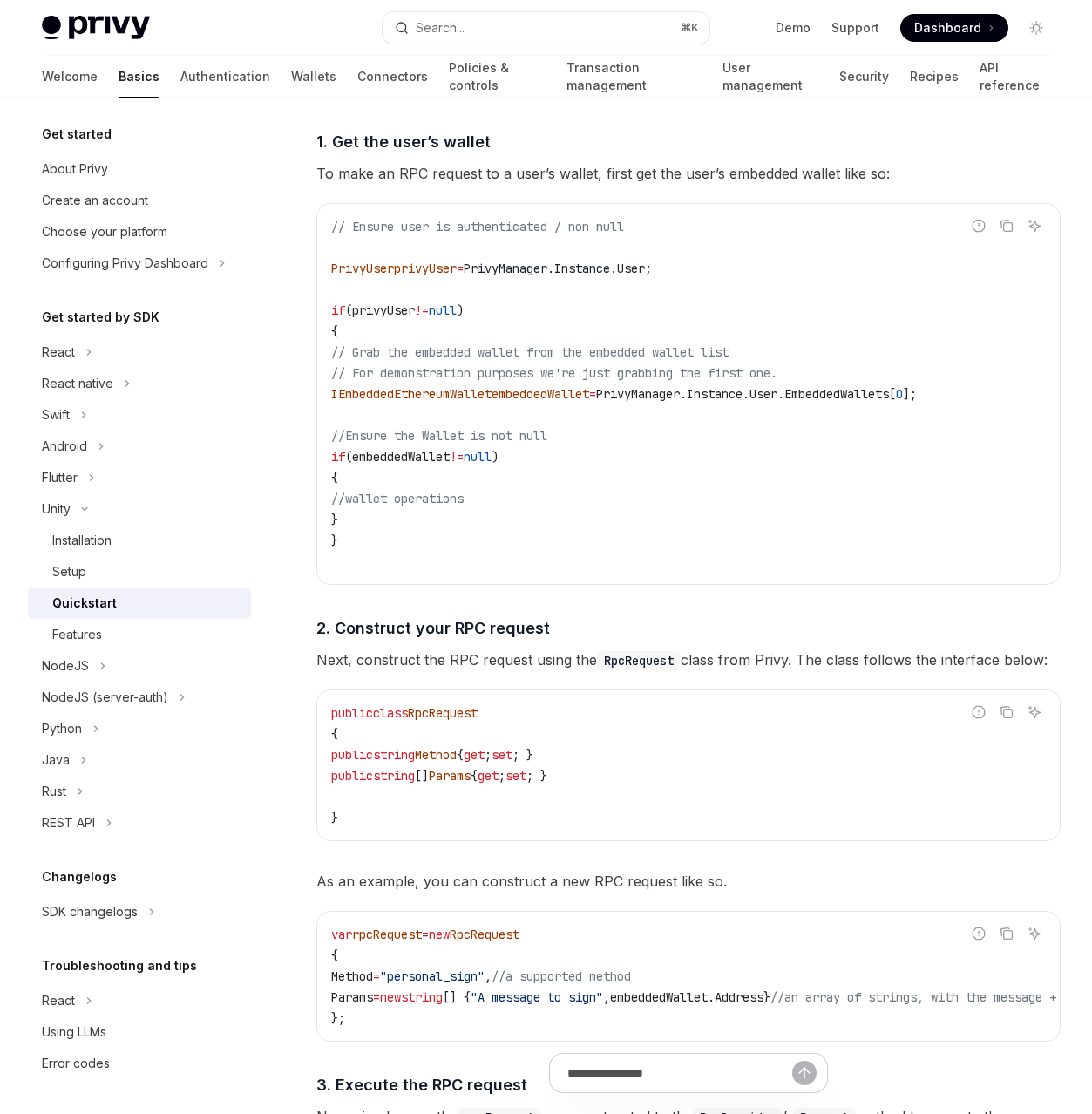
scroll to position [2624, 0]
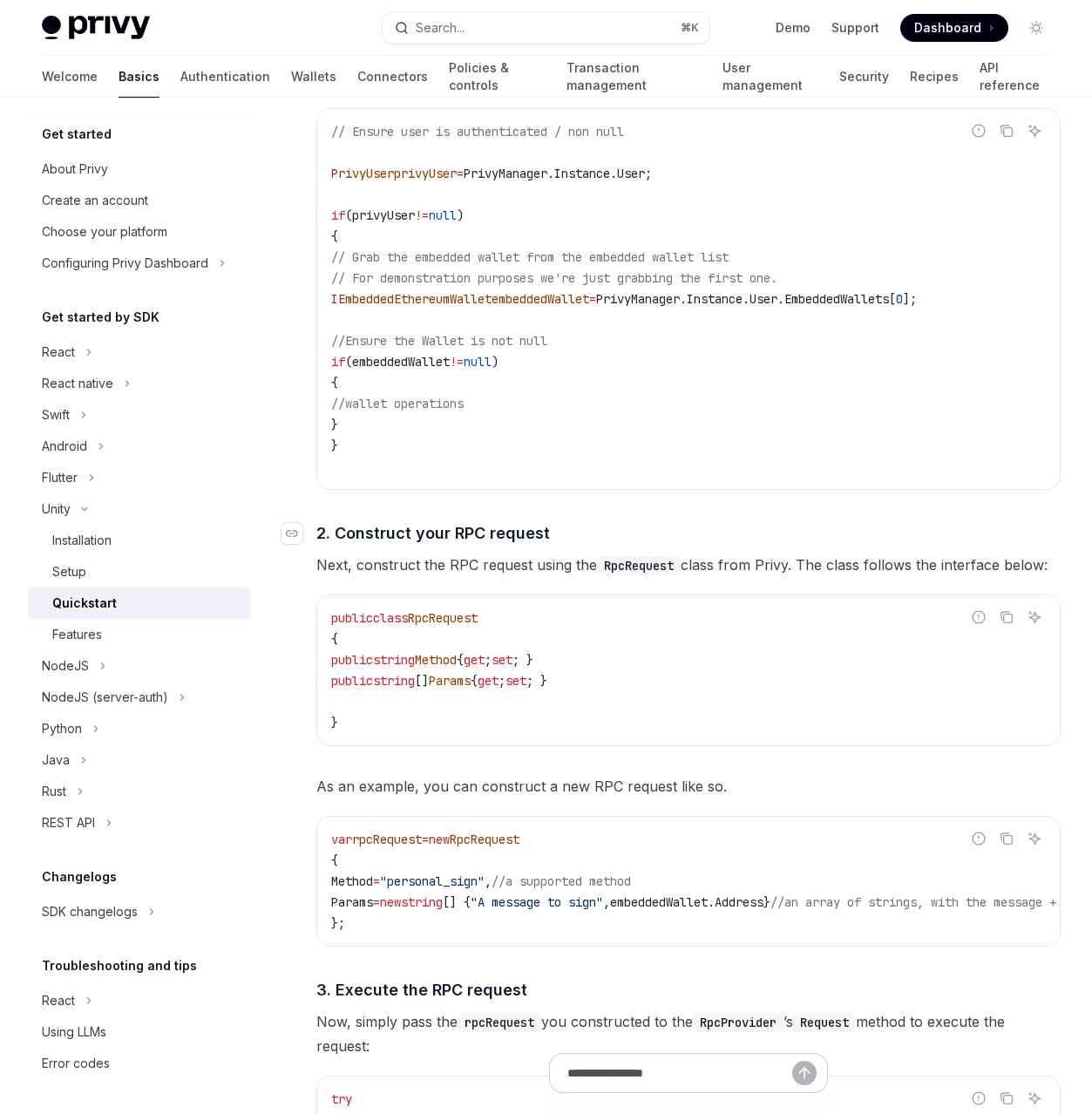
click at [408, 534] on span "2. Construct your RPC request" at bounding box center [433, 533] width 234 height 23
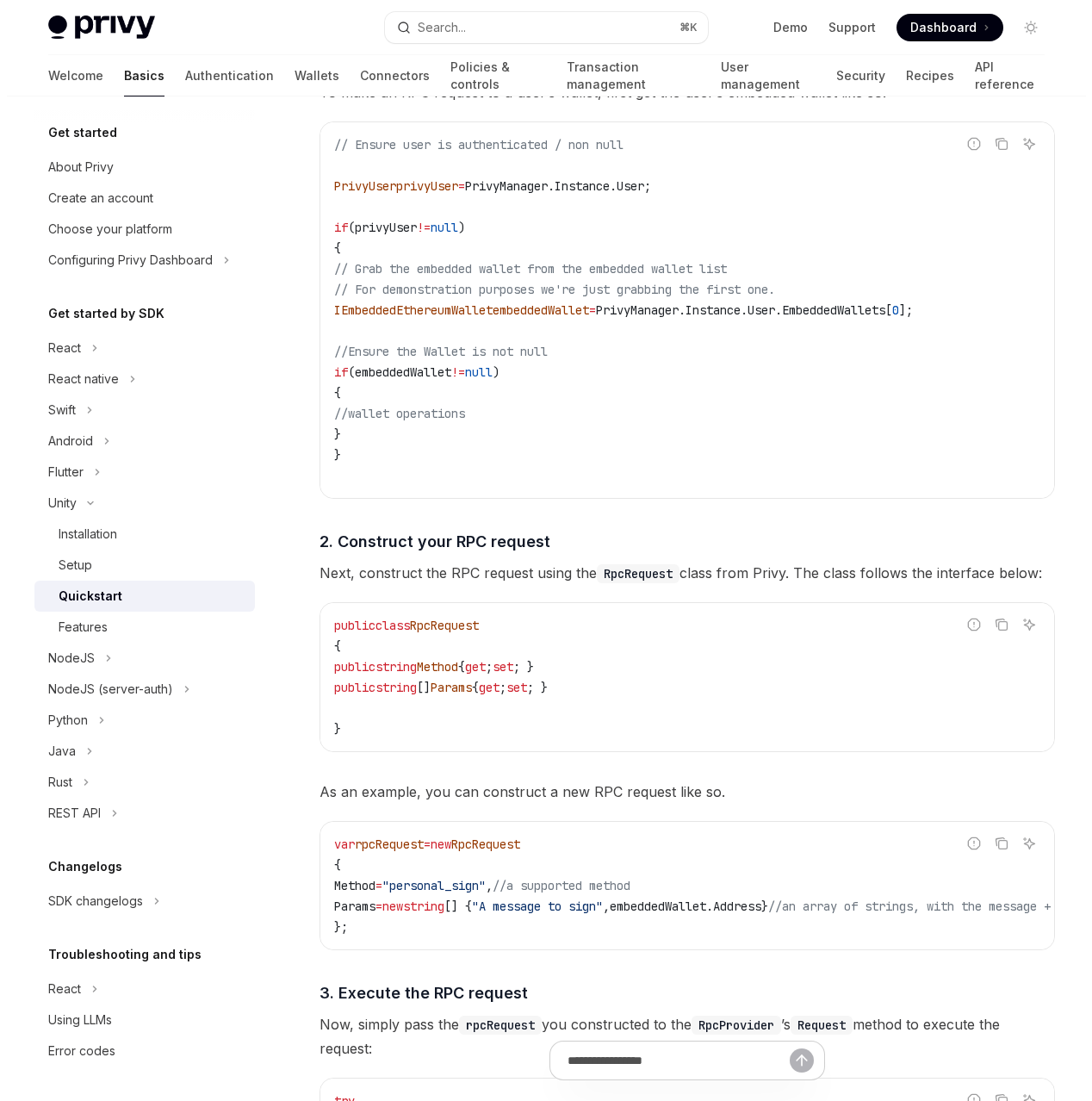
scroll to position [2628, 0]
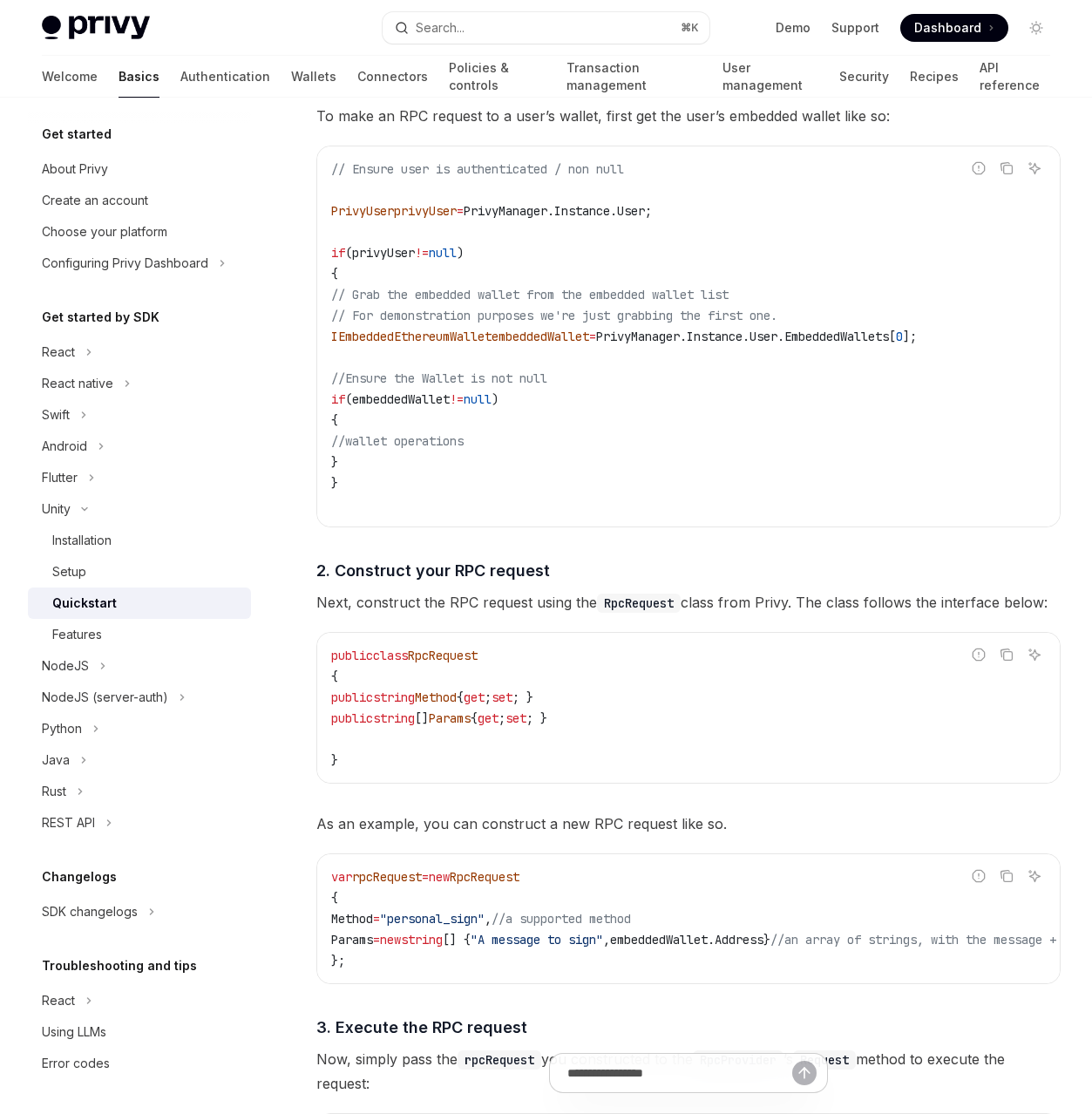
click at [653, 606] on code "RpcRequest" at bounding box center [638, 603] width 84 height 19
copy code "RpcRequest"
click at [484, 28] on button "Search... ⌘ K" at bounding box center [546, 28] width 326 height 32
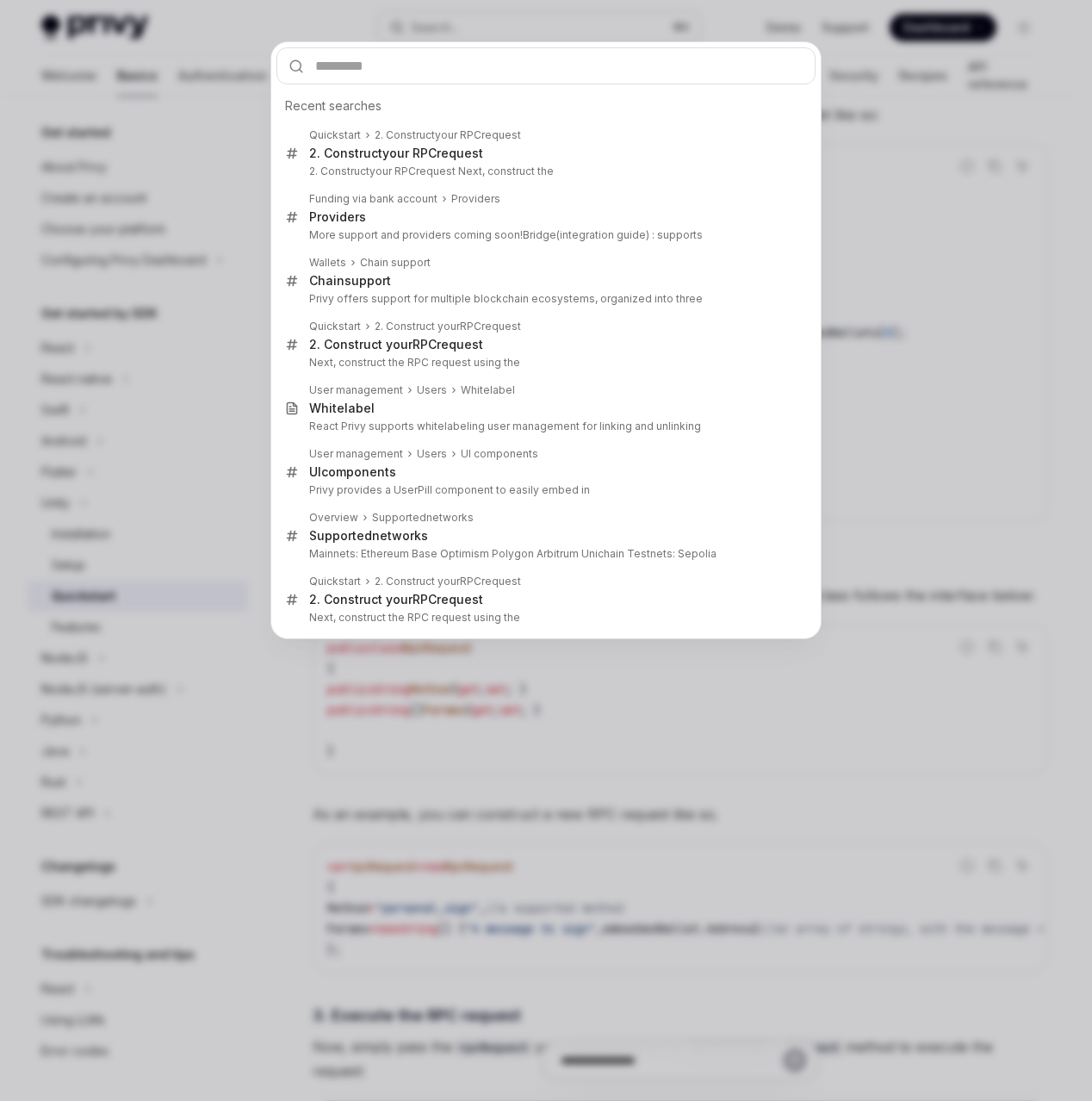
type input "**********"
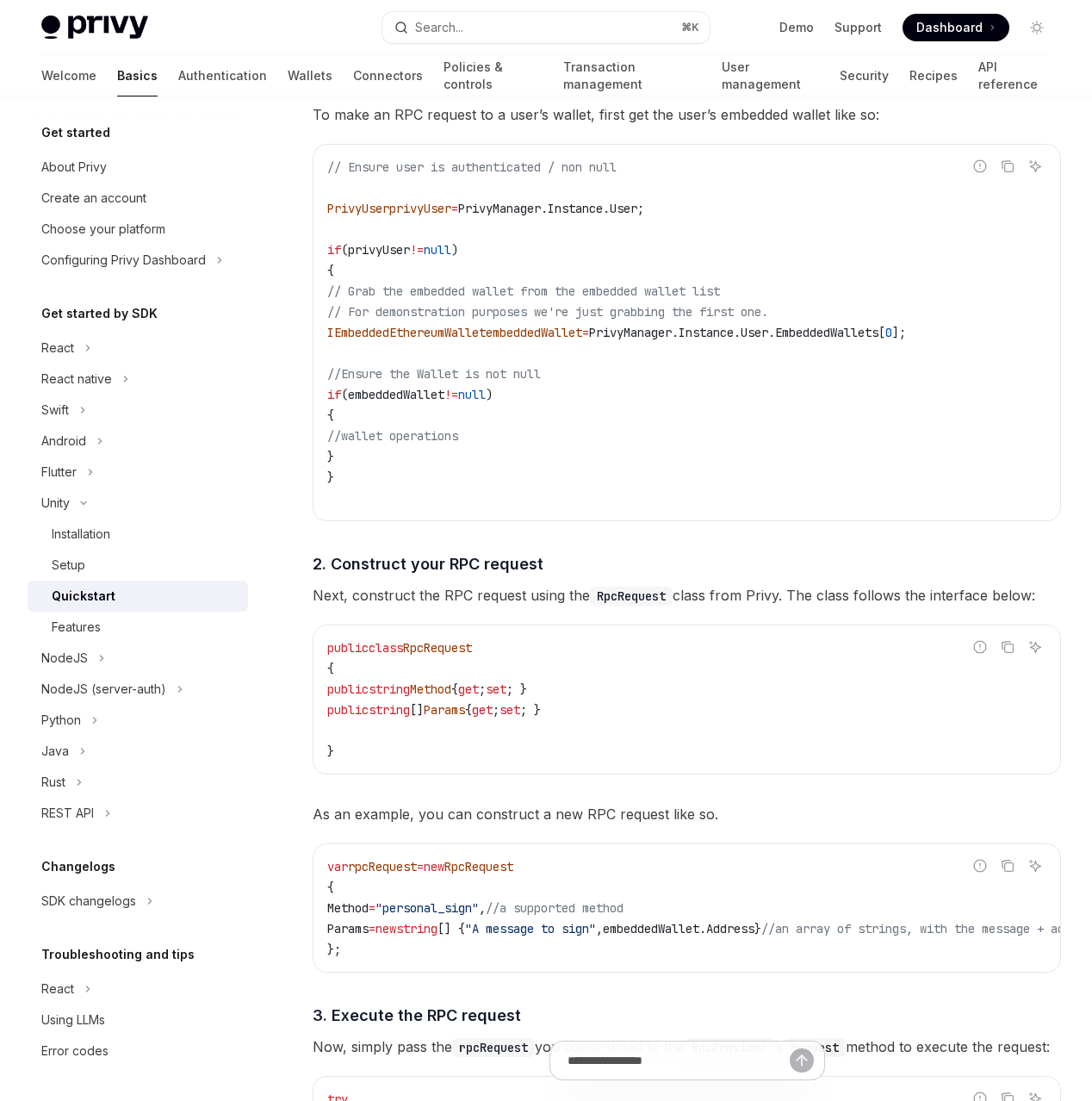
type textarea "*"
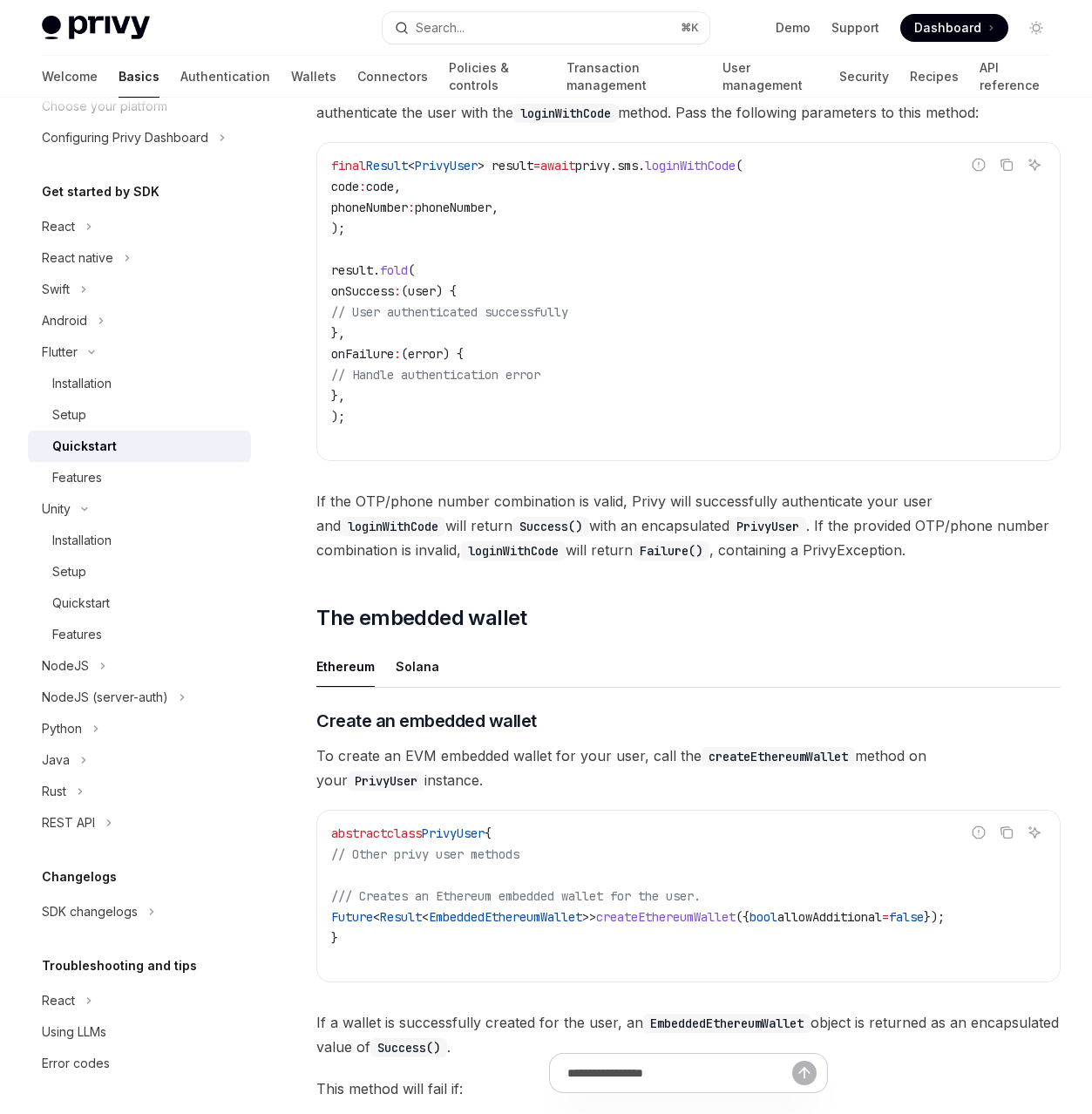
scroll to position [916, 0]
